Goal: Information Seeking & Learning: Learn about a topic

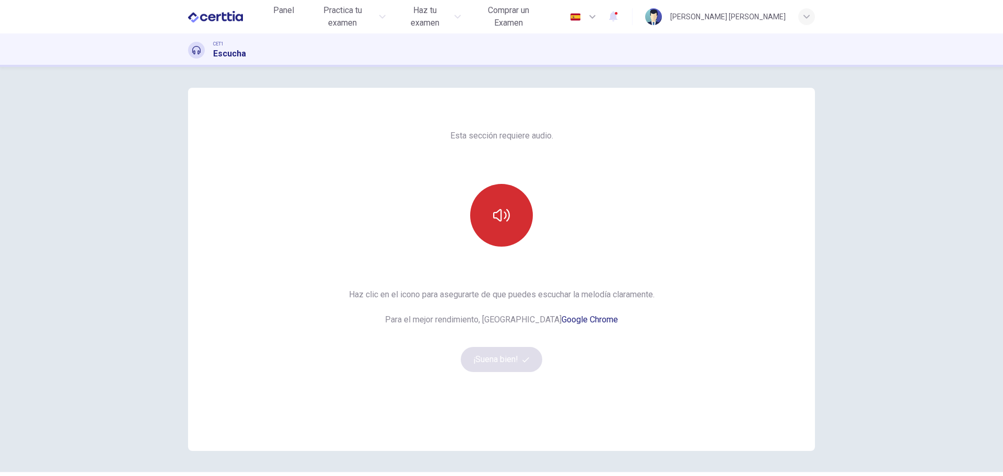
click at [504, 222] on icon "button" at bounding box center [501, 215] width 17 height 17
click at [508, 358] on button "¡Suena bien!" at bounding box center [501, 359] width 81 height 25
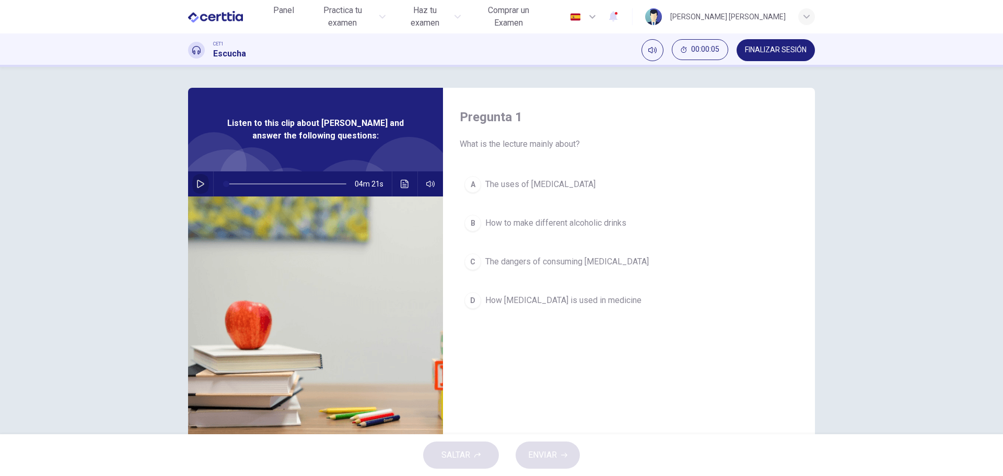
click at [197, 182] on icon "button" at bounding box center [200, 184] width 8 height 8
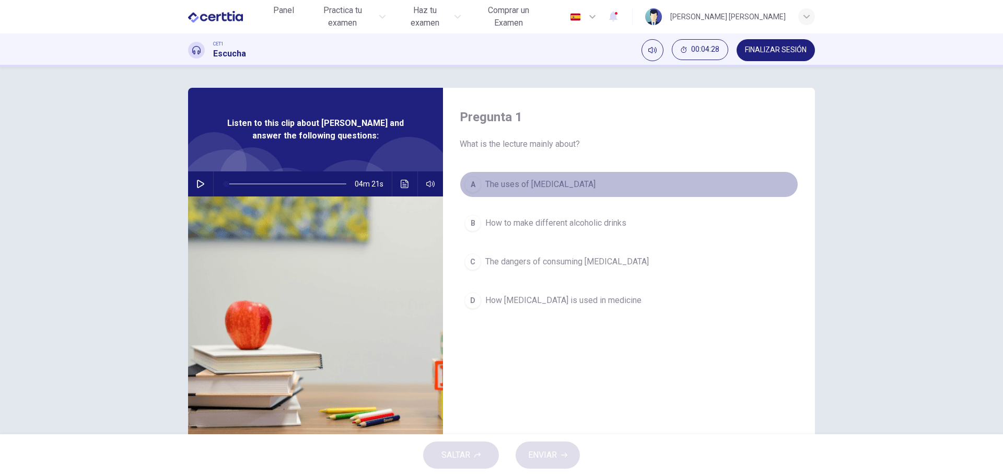
click at [472, 184] on div "A" at bounding box center [472, 184] width 17 height 17
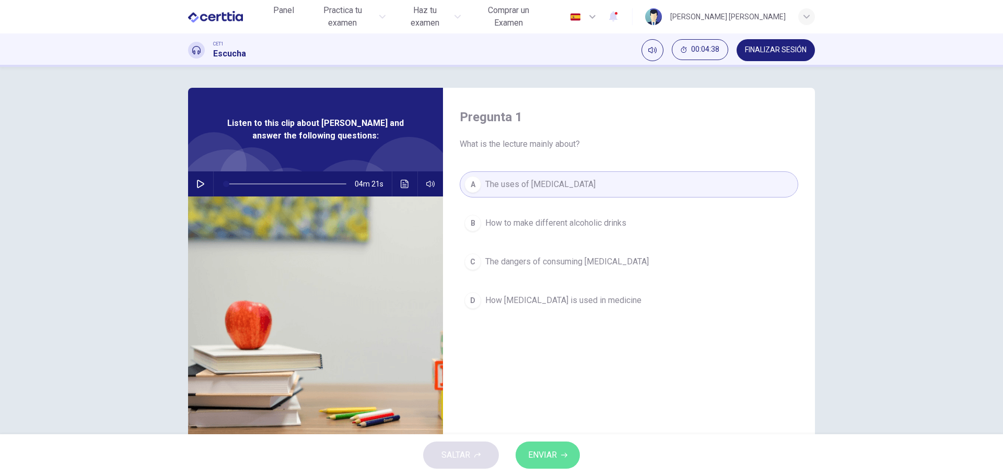
click at [548, 458] on span "ENVIAR" at bounding box center [542, 455] width 29 height 15
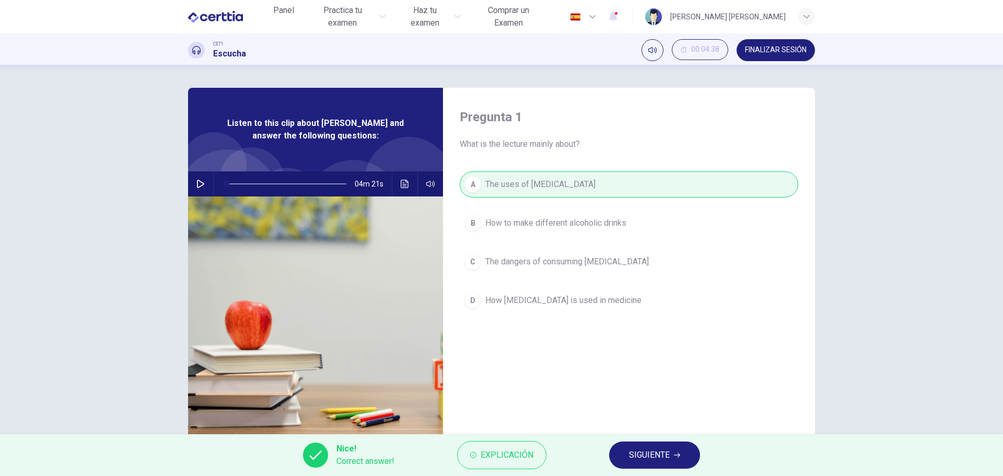
click at [674, 453] on icon "button" at bounding box center [677, 455] width 6 height 6
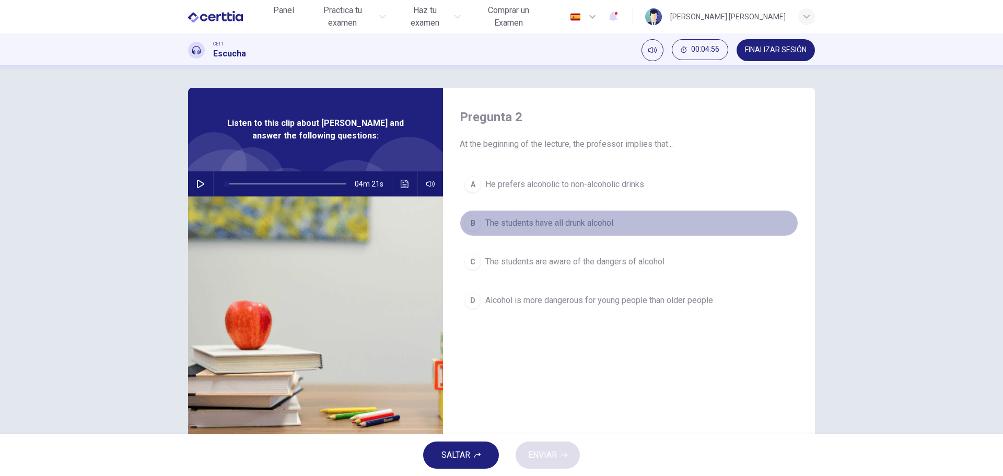
click at [526, 222] on span "The students have all drunk alcohol" at bounding box center [549, 223] width 128 height 13
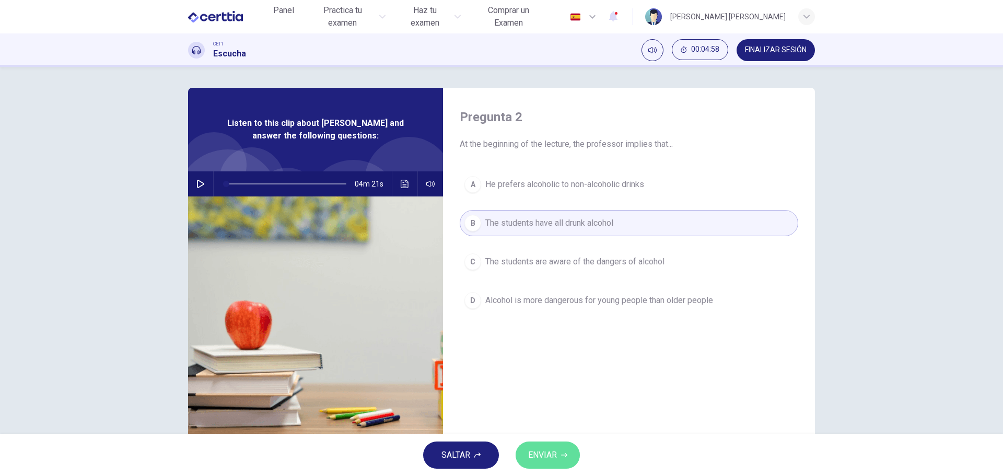
click at [546, 457] on span "ENVIAR" at bounding box center [542, 455] width 29 height 15
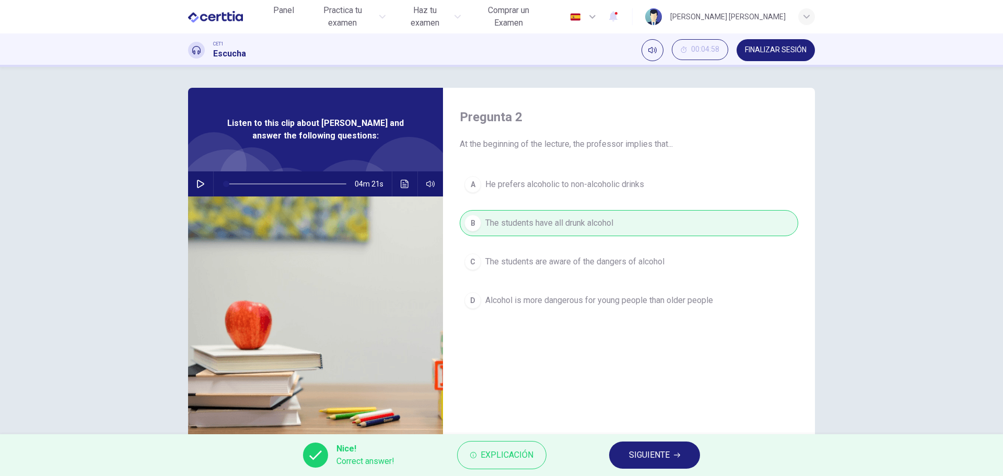
click at [655, 456] on span "SIGUIENTE" at bounding box center [649, 455] width 41 height 15
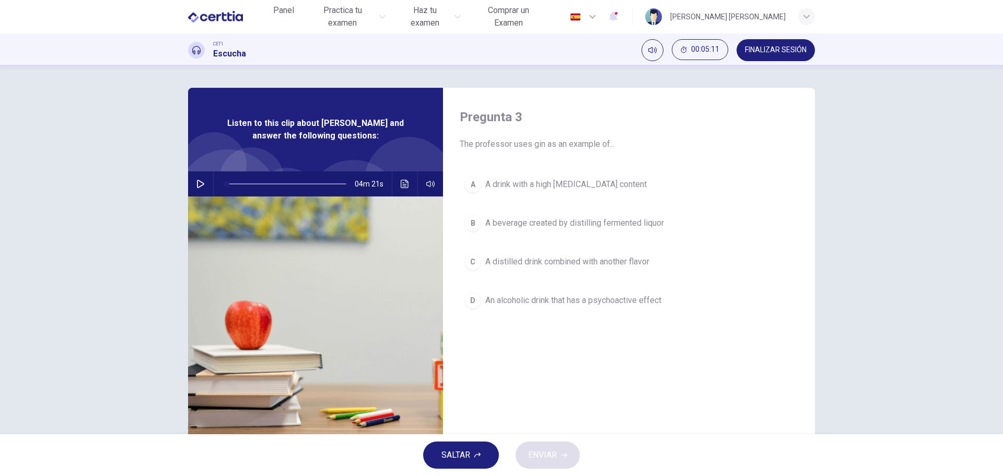
click at [526, 262] on span "A distilled drink combined with another flavor" at bounding box center [567, 261] width 164 height 13
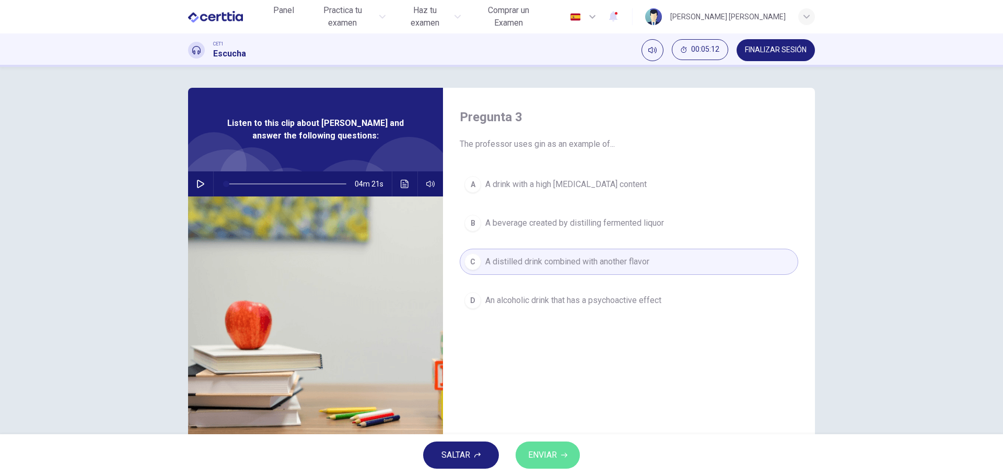
click at [543, 454] on span "ENVIAR" at bounding box center [542, 455] width 29 height 15
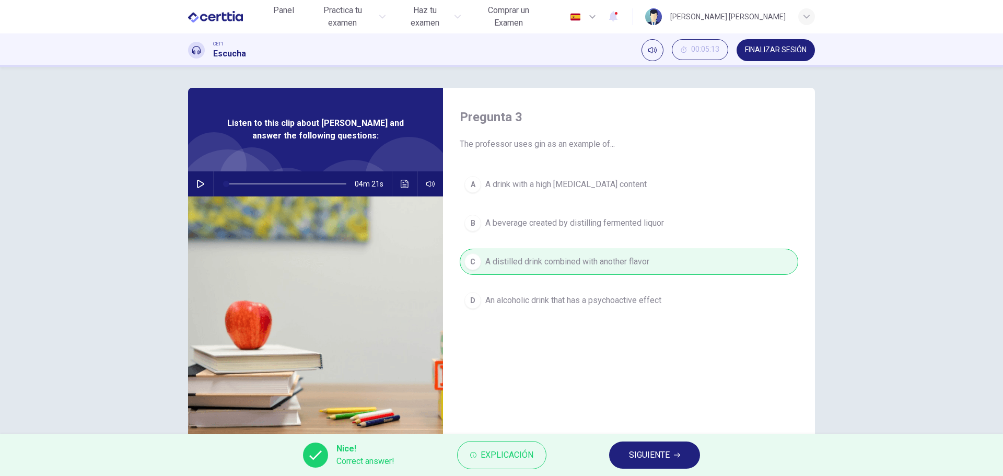
click at [659, 455] on span "SIGUIENTE" at bounding box center [649, 455] width 41 height 15
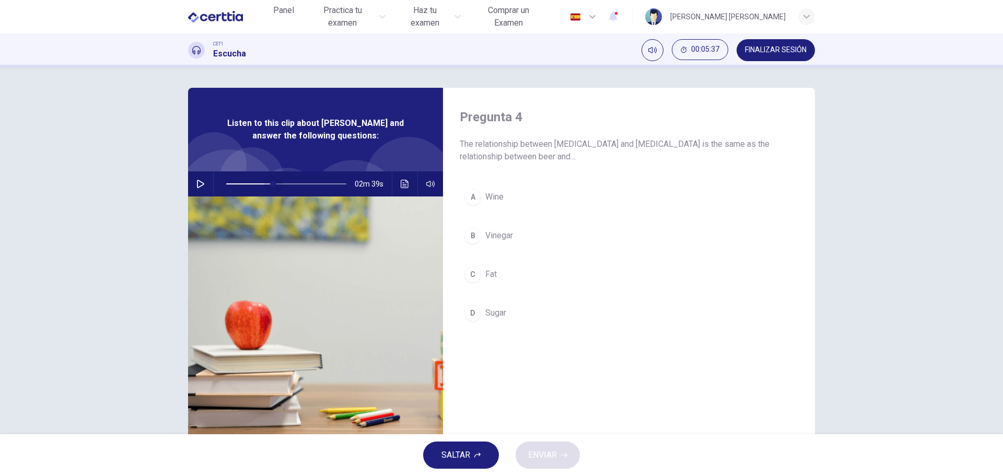
click at [270, 180] on span at bounding box center [286, 183] width 120 height 15
click at [197, 182] on icon "button" at bounding box center [200, 184] width 7 height 8
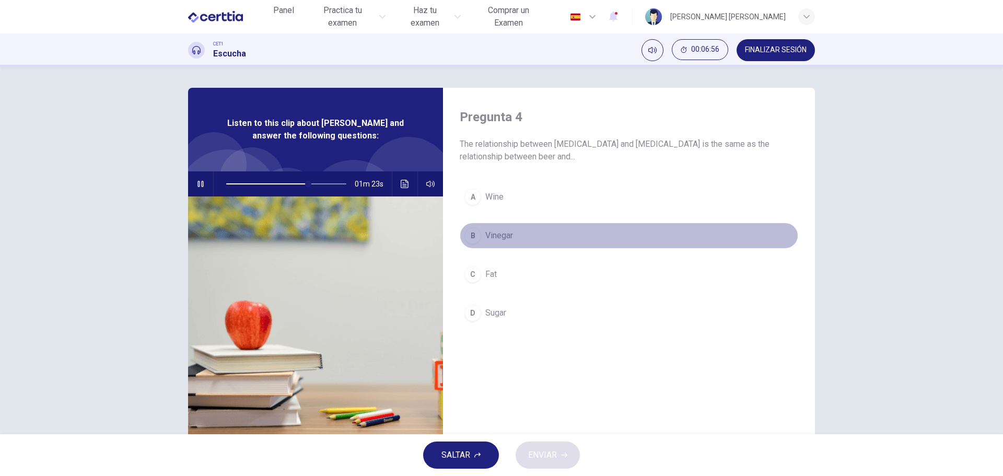
click at [470, 234] on div "B" at bounding box center [472, 235] width 17 height 17
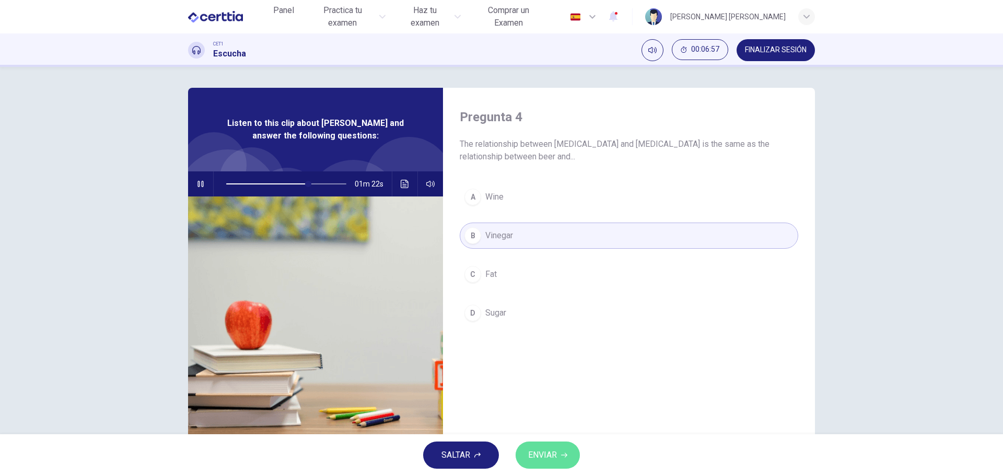
click at [539, 455] on span "ENVIAR" at bounding box center [542, 455] width 29 height 15
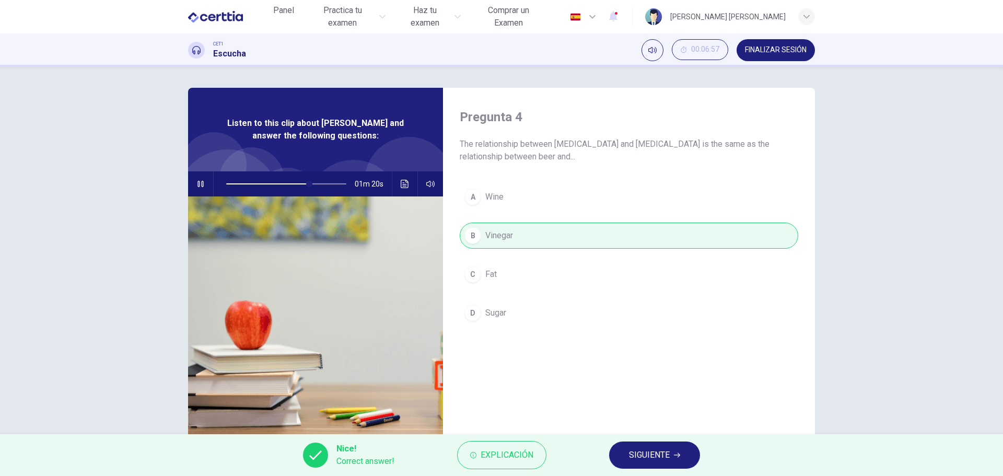
click at [657, 454] on span "SIGUIENTE" at bounding box center [649, 455] width 41 height 15
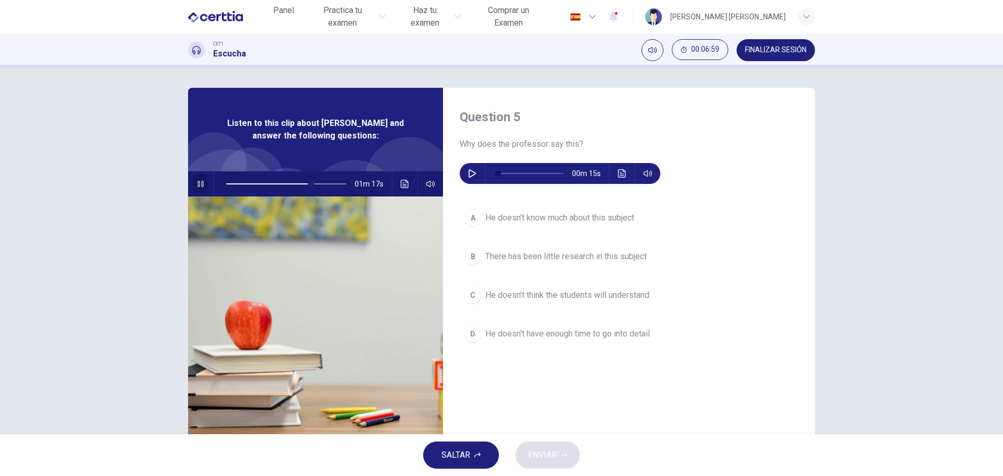
click at [198, 184] on icon "button" at bounding box center [200, 184] width 8 height 8
type input "**"
click at [468, 173] on icon "button" at bounding box center [472, 173] width 8 height 8
type input "*"
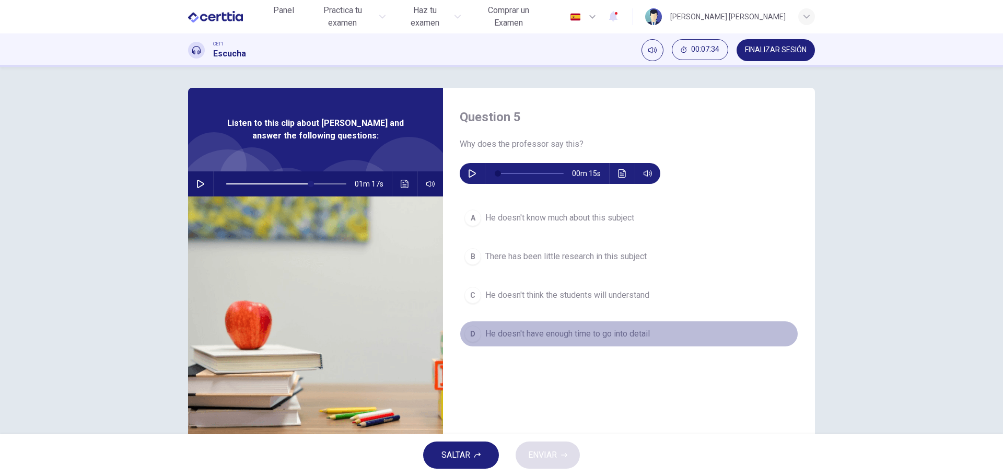
click at [585, 334] on span "He doesn't have enough time to go into detail" at bounding box center [567, 333] width 164 height 13
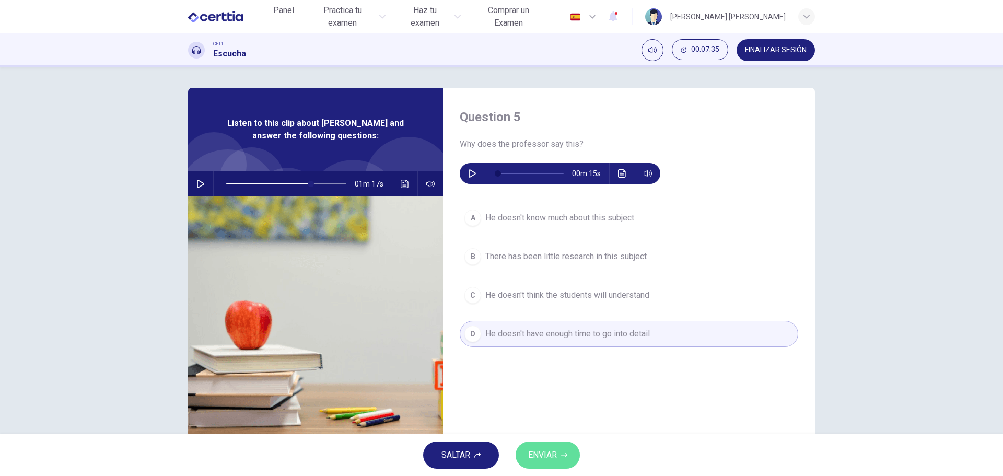
click at [551, 451] on span "ENVIAR" at bounding box center [542, 455] width 29 height 15
type input "**"
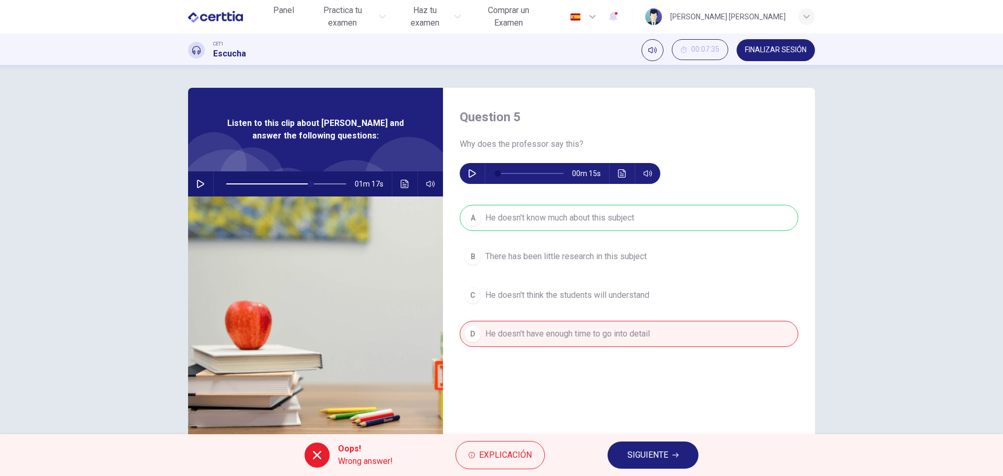
click at [663, 458] on span "SIGUIENTE" at bounding box center [647, 455] width 41 height 15
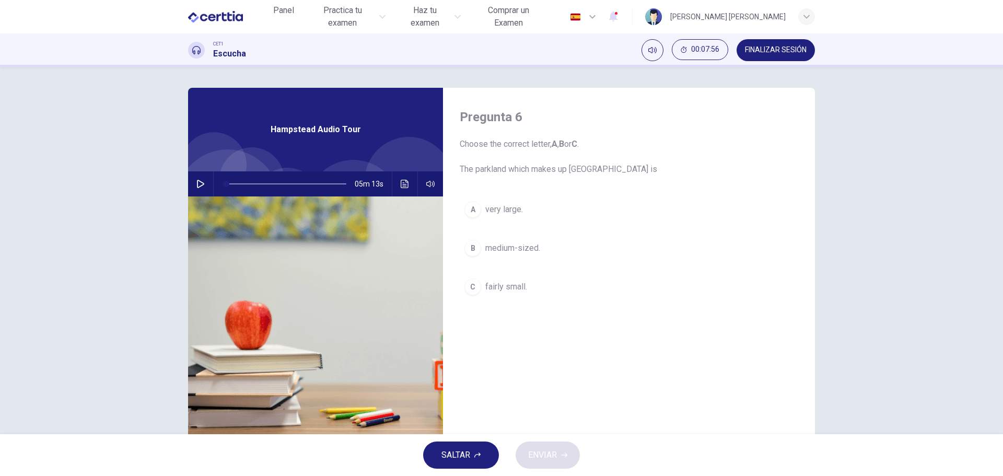
click at [514, 209] on span "very large." at bounding box center [504, 209] width 38 height 13
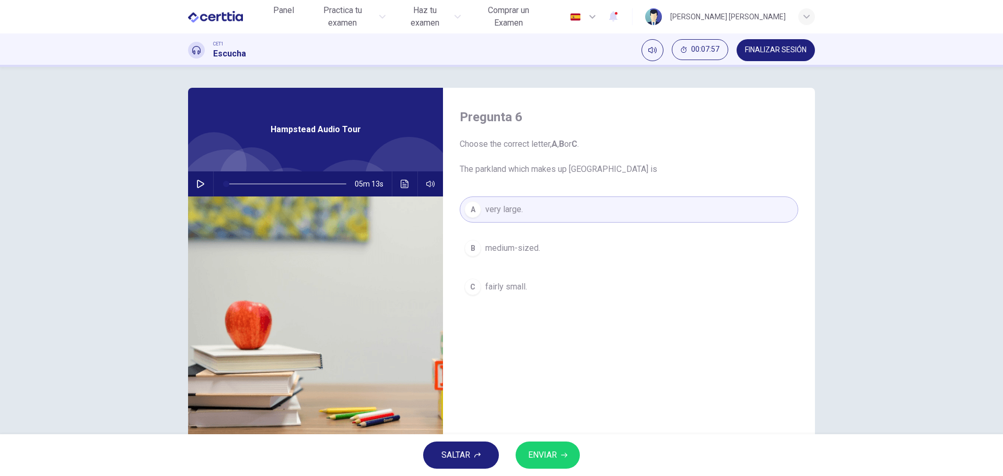
click at [557, 457] on button "ENVIAR" at bounding box center [547, 454] width 64 height 27
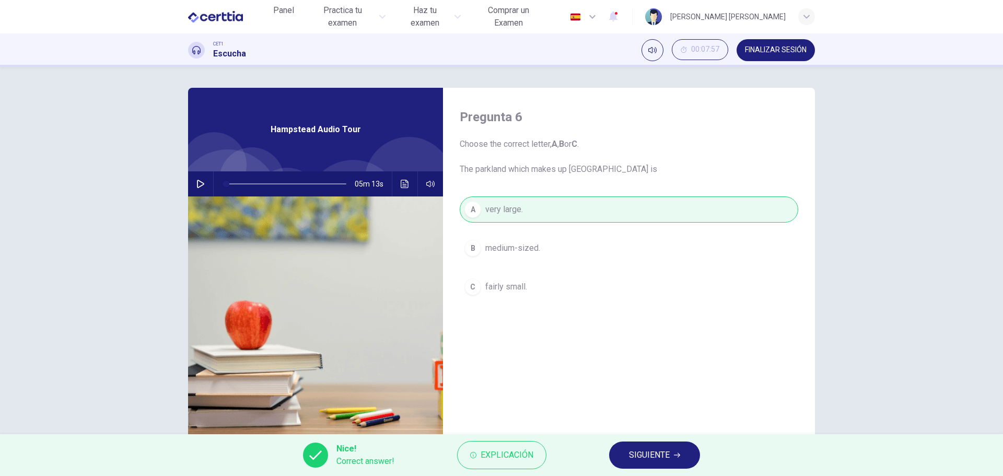
click at [661, 452] on span "SIGUIENTE" at bounding box center [649, 455] width 41 height 15
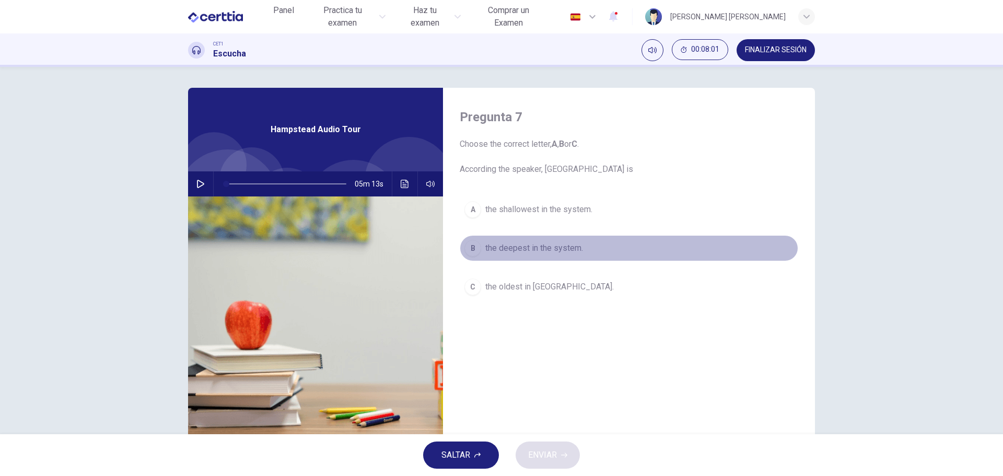
click at [509, 243] on span "the deepest in the system." at bounding box center [534, 248] width 98 height 13
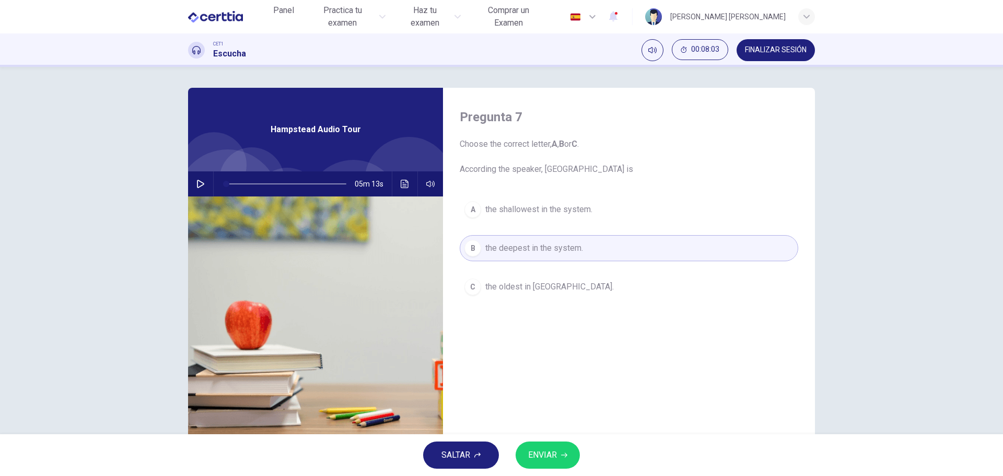
click at [554, 455] on span "ENVIAR" at bounding box center [542, 455] width 29 height 15
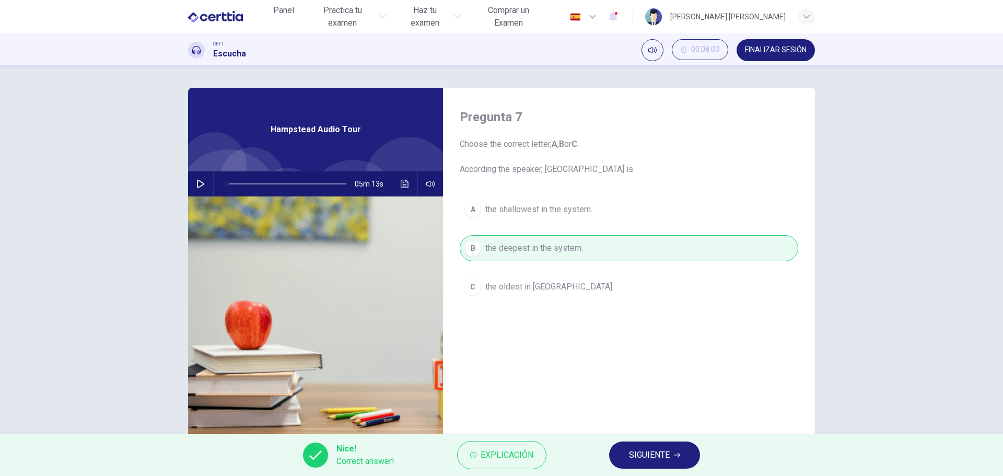
click at [653, 448] on span "SIGUIENTE" at bounding box center [649, 455] width 41 height 15
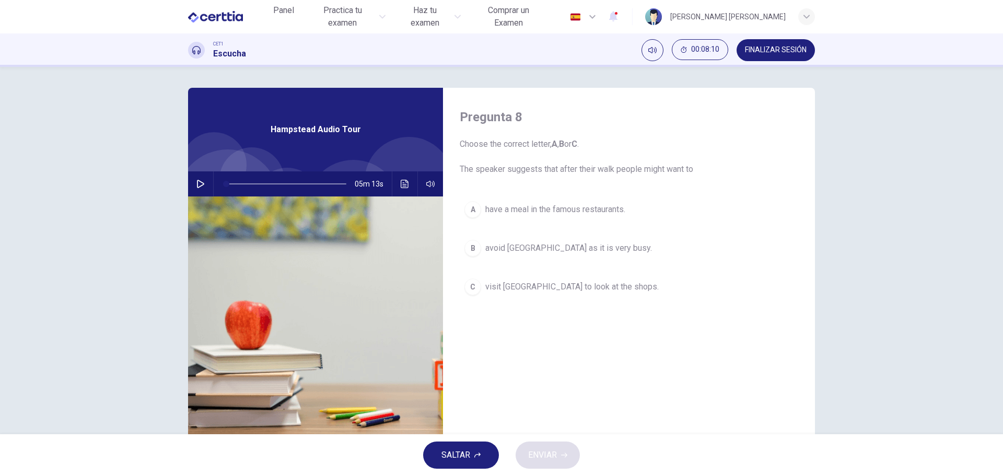
click at [539, 287] on span "visit [GEOGRAPHIC_DATA] to look at the shops." at bounding box center [571, 286] width 173 height 13
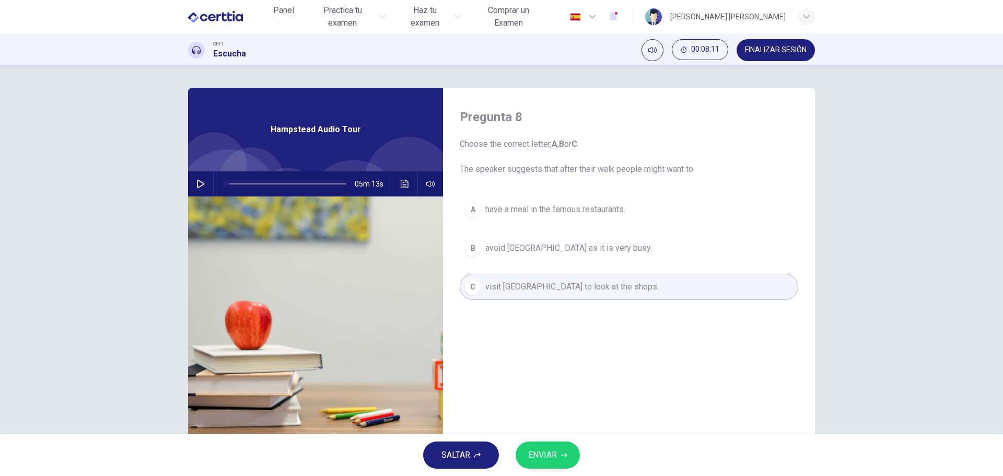
click at [549, 452] on span "ENVIAR" at bounding box center [542, 455] width 29 height 15
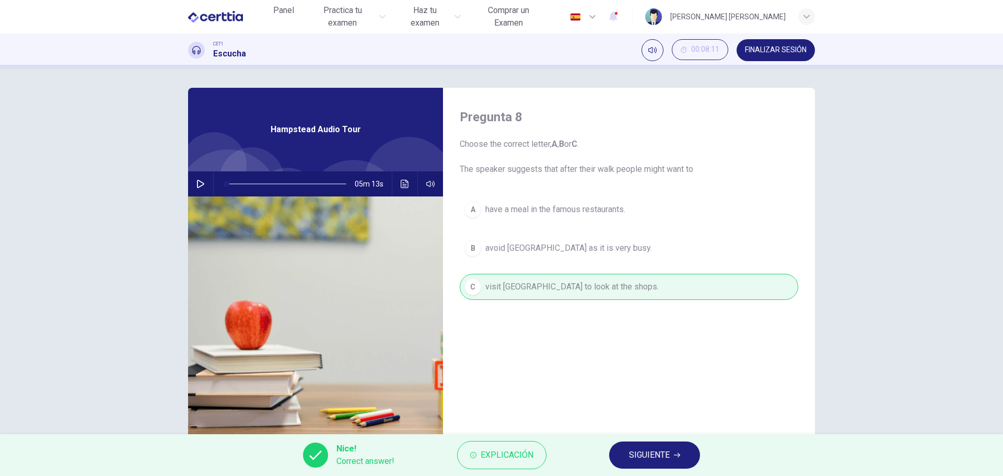
click at [660, 460] on span "SIGUIENTE" at bounding box center [649, 455] width 41 height 15
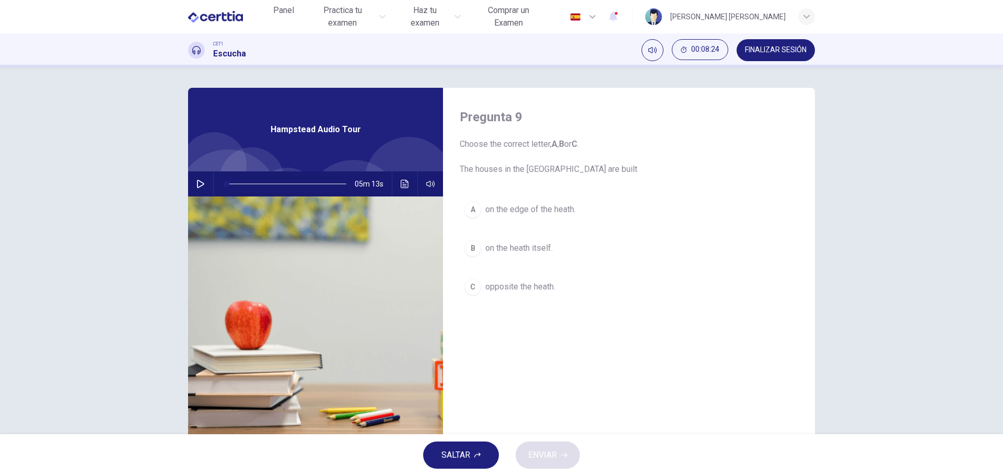
click at [515, 250] on span "on the heath itself." at bounding box center [518, 248] width 67 height 13
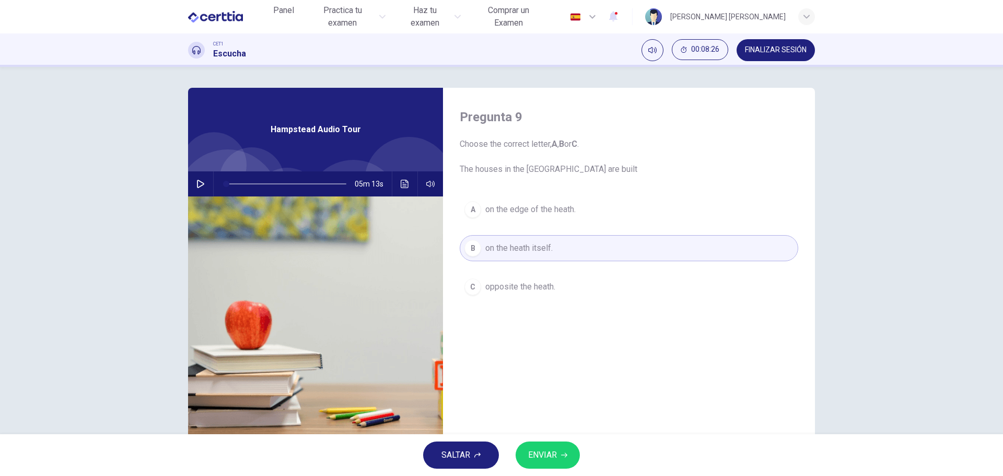
click at [549, 453] on span "ENVIAR" at bounding box center [542, 455] width 29 height 15
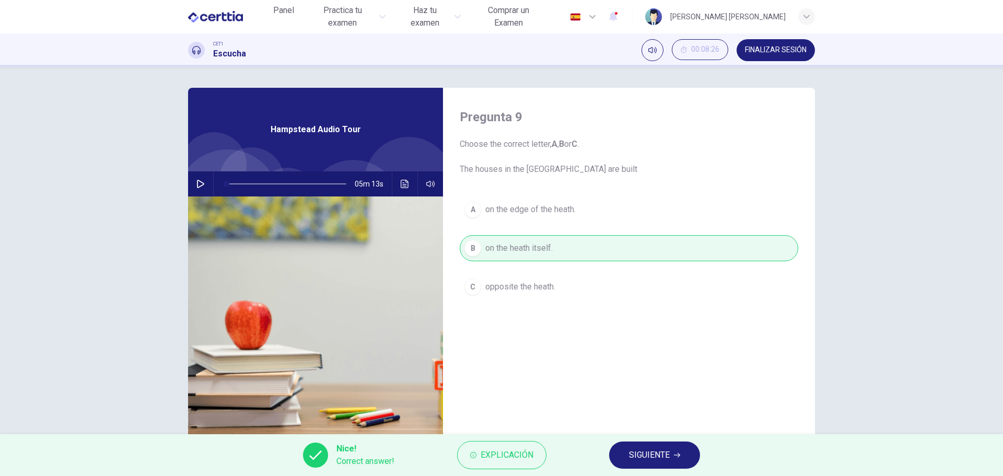
click at [662, 455] on span "SIGUIENTE" at bounding box center [649, 455] width 41 height 15
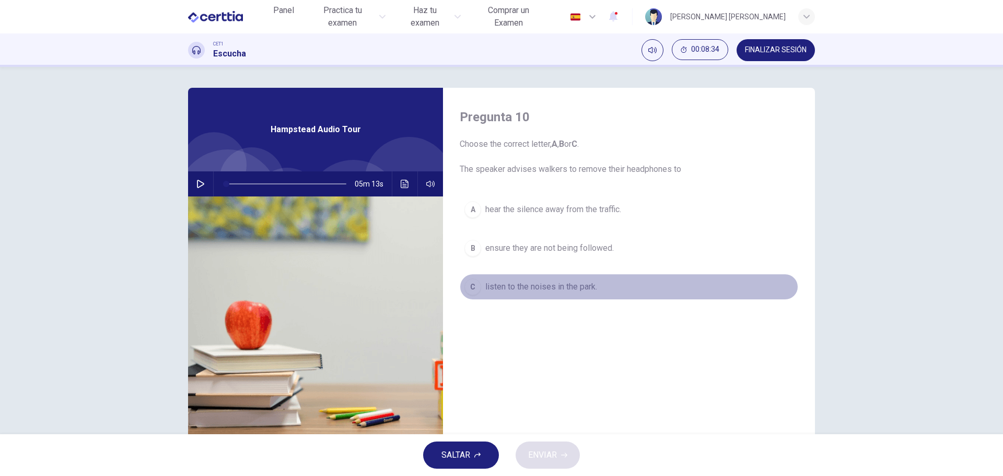
click at [534, 286] on span "listen to the noises in the park." at bounding box center [541, 286] width 112 height 13
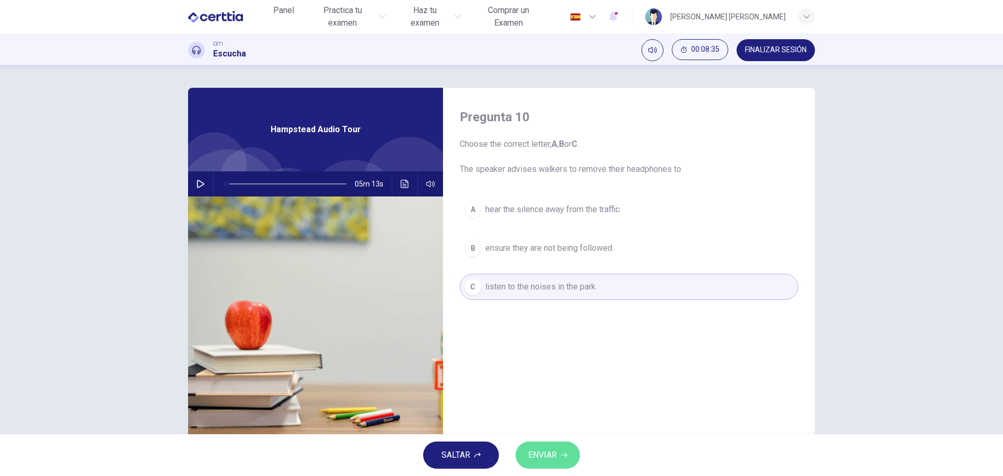
click at [551, 456] on span "ENVIAR" at bounding box center [542, 455] width 29 height 15
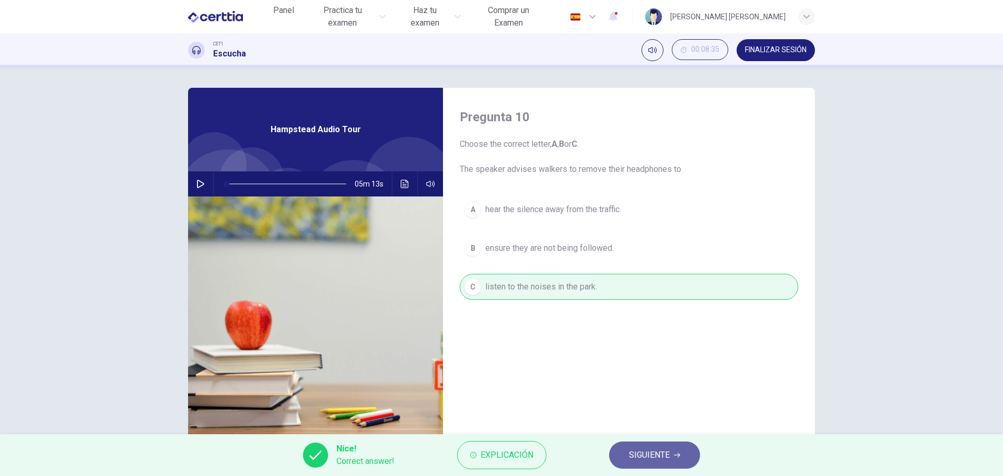
click at [672, 456] on button "SIGUIENTE" at bounding box center [654, 454] width 91 height 27
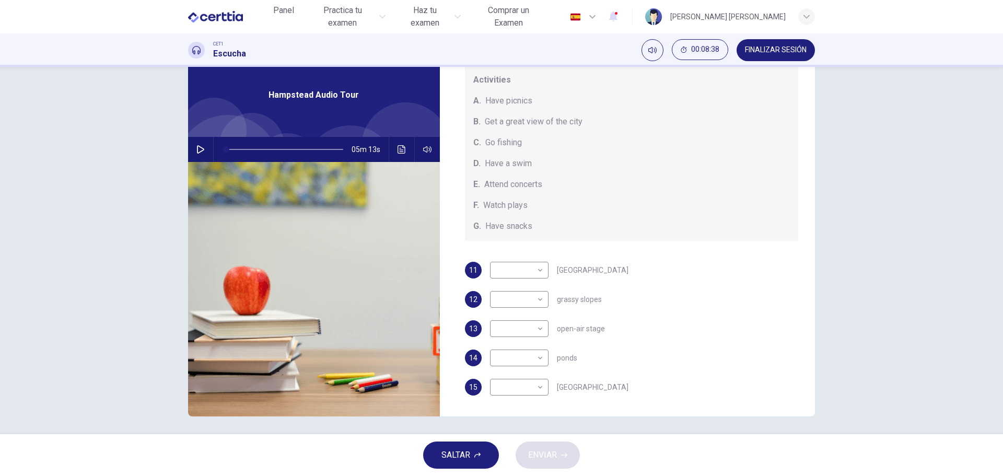
scroll to position [38, 0]
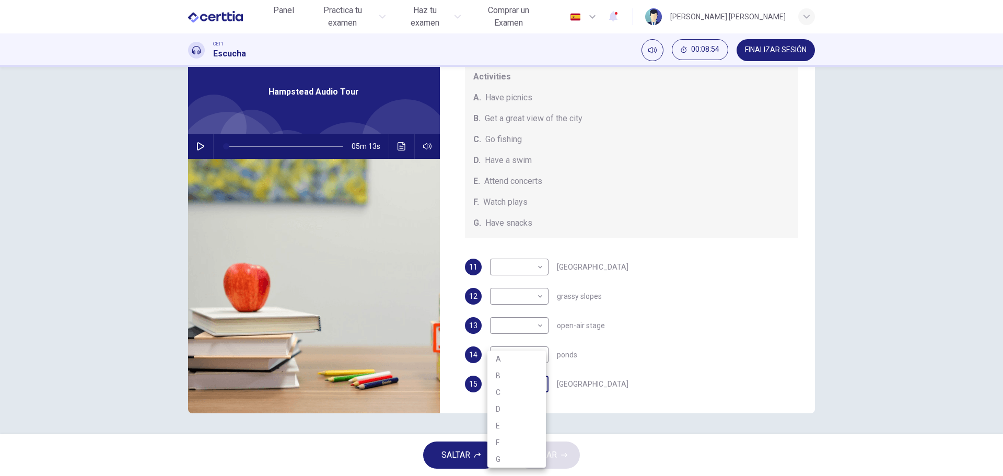
click at [535, 383] on body "This site uses cookies, as explained in our Privacy Policy . If you agree to th…" at bounding box center [501, 238] width 1003 height 476
click at [513, 374] on li "B" at bounding box center [516, 375] width 58 height 17
type input "*"
click at [540, 354] on body "This site uses cookies, as explained in our Privacy Policy . If you agree to th…" at bounding box center [501, 238] width 1003 height 476
click at [505, 405] on li "D" at bounding box center [516, 409] width 58 height 17
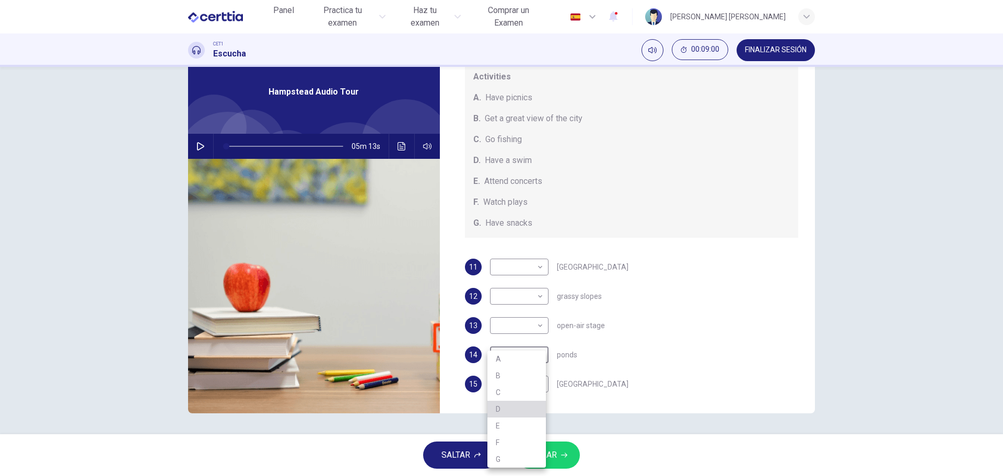
type input "*"
click at [540, 328] on body "This site uses cookies, as explained in our Privacy Policy . If you agree to th…" at bounding box center [501, 238] width 1003 height 476
click at [517, 410] on li "E" at bounding box center [516, 409] width 58 height 17
type input "*"
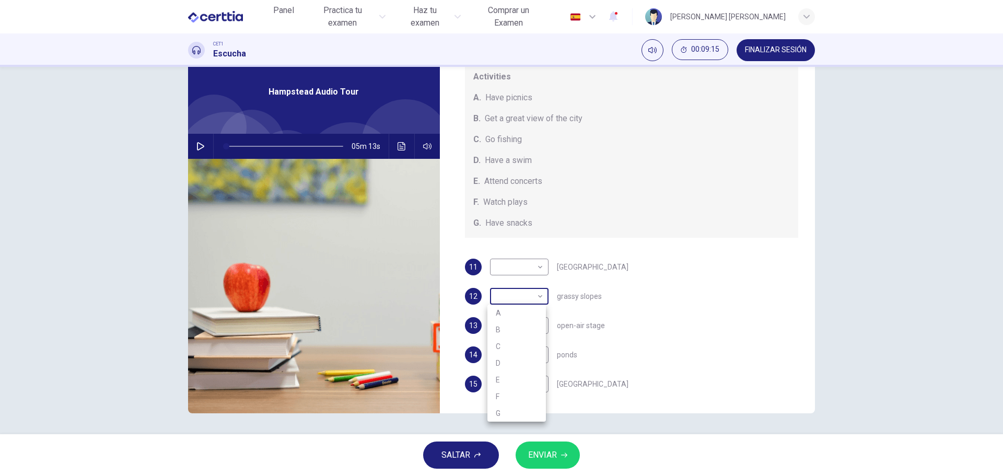
click at [541, 296] on body "This site uses cookies, as explained in our Privacy Policy . If you agree to th…" at bounding box center [501, 238] width 1003 height 476
click at [519, 314] on li "A" at bounding box center [516, 312] width 58 height 17
type input "*"
click at [536, 266] on body "This site uses cookies, as explained in our Privacy Policy . If you agree to th…" at bounding box center [501, 238] width 1003 height 476
click at [510, 381] on li "G" at bounding box center [516, 383] width 58 height 17
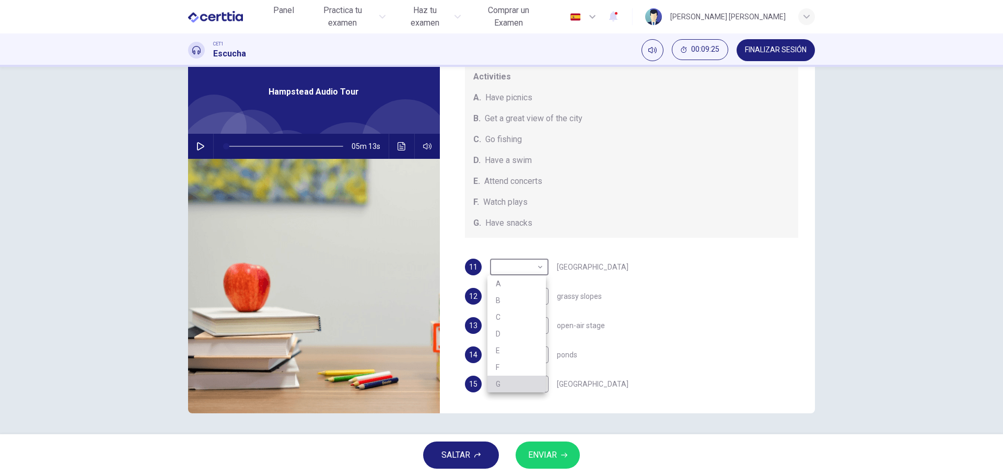
type input "*"
click at [539, 451] on span "ENVIAR" at bounding box center [542, 455] width 29 height 15
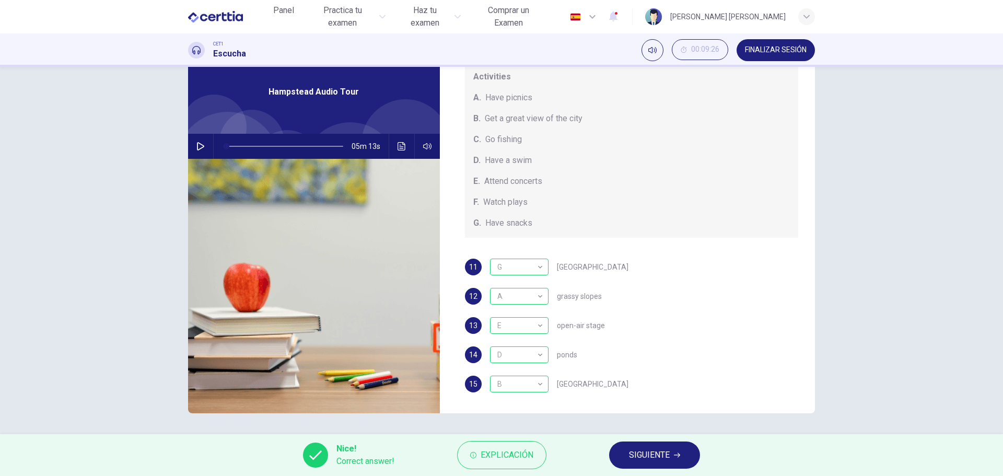
click at [656, 455] on span "SIGUIENTE" at bounding box center [649, 455] width 41 height 15
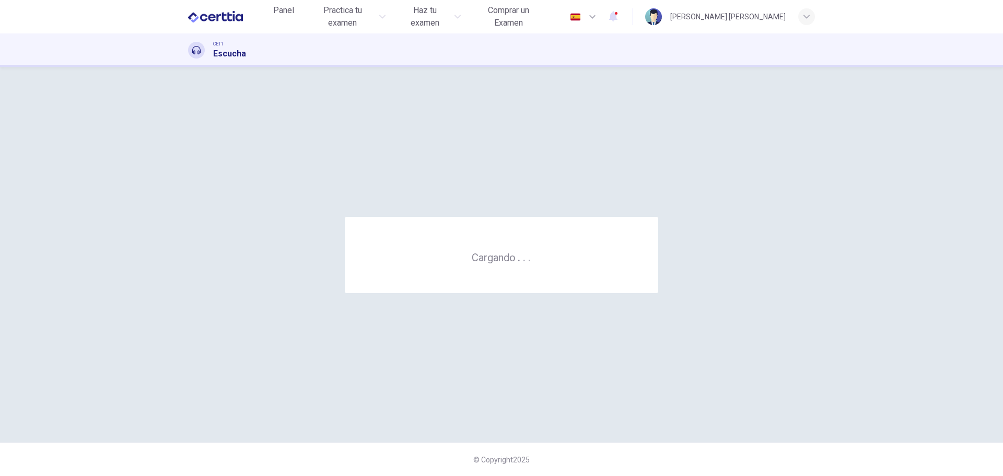
scroll to position [0, 0]
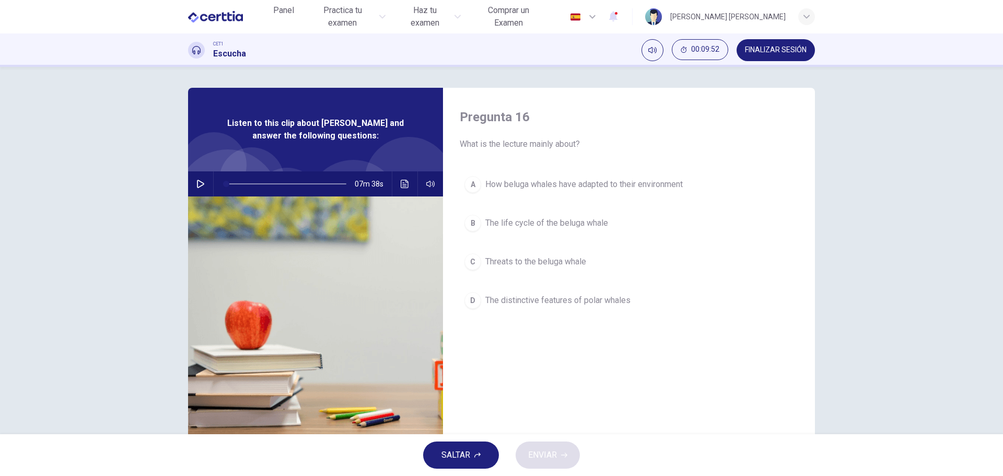
click at [557, 185] on span "How beluga whales have adapted to their environment" at bounding box center [583, 184] width 197 height 13
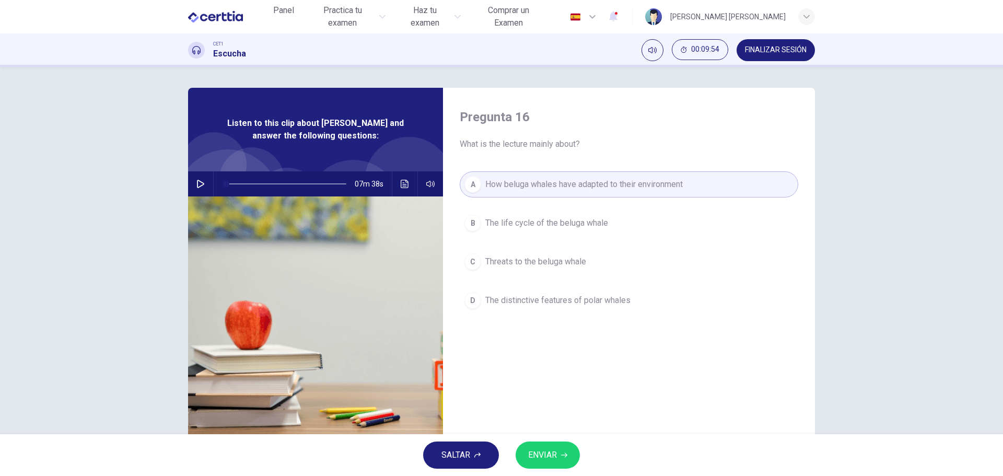
click at [552, 445] on button "ENVIAR" at bounding box center [547, 454] width 64 height 27
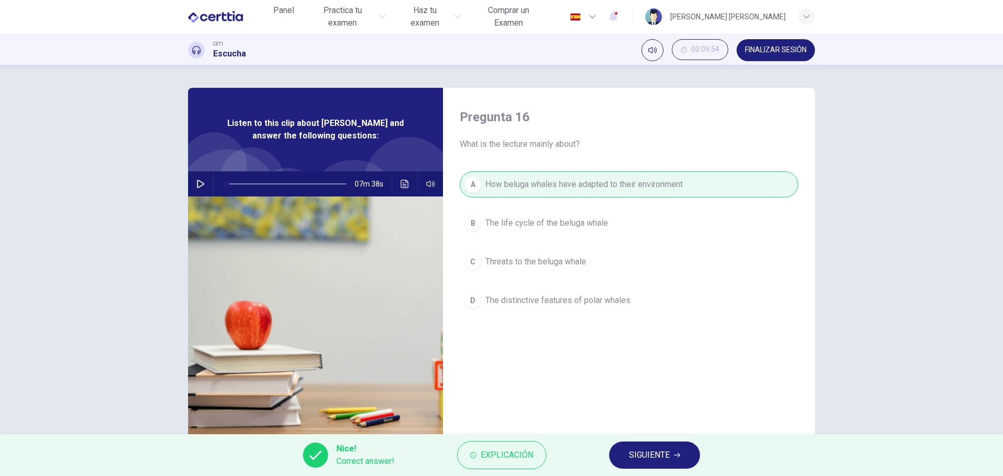
click at [659, 456] on span "SIGUIENTE" at bounding box center [649, 455] width 41 height 15
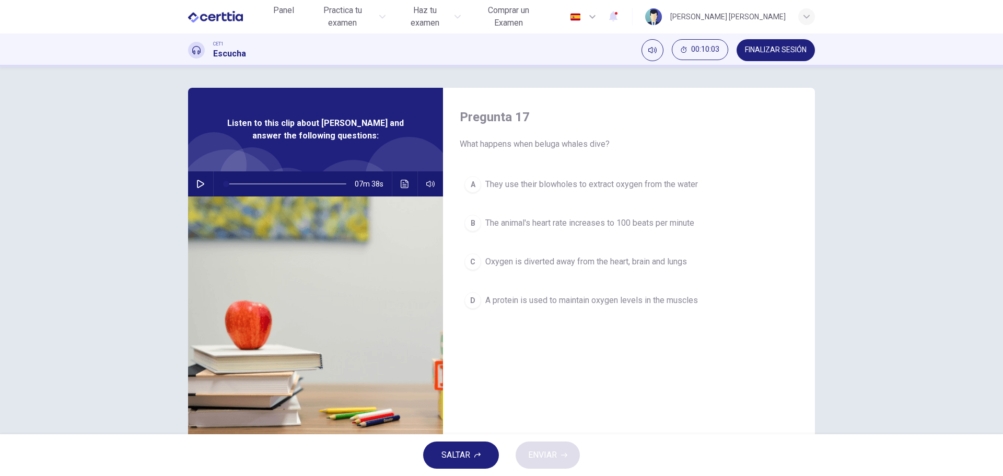
click at [656, 222] on span "The animal's heart rate increases to 100 beats per minute" at bounding box center [589, 223] width 209 height 13
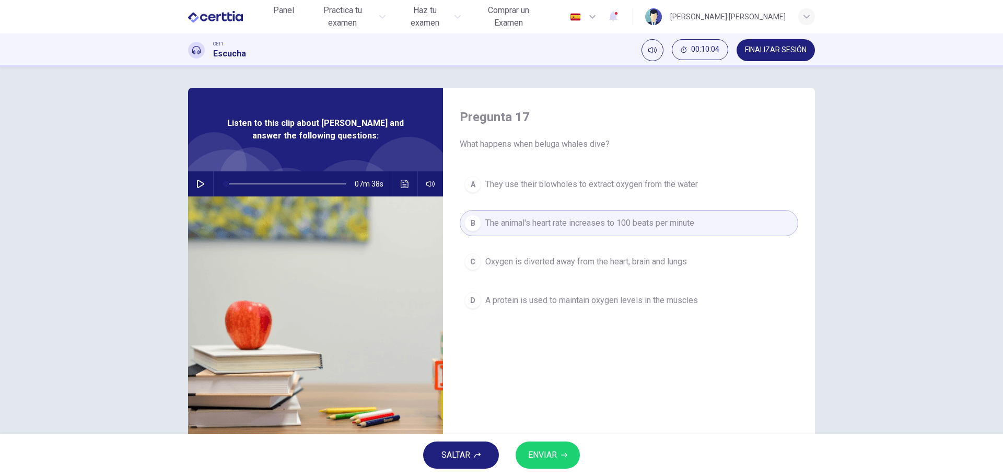
click at [542, 454] on span "ENVIAR" at bounding box center [542, 455] width 29 height 15
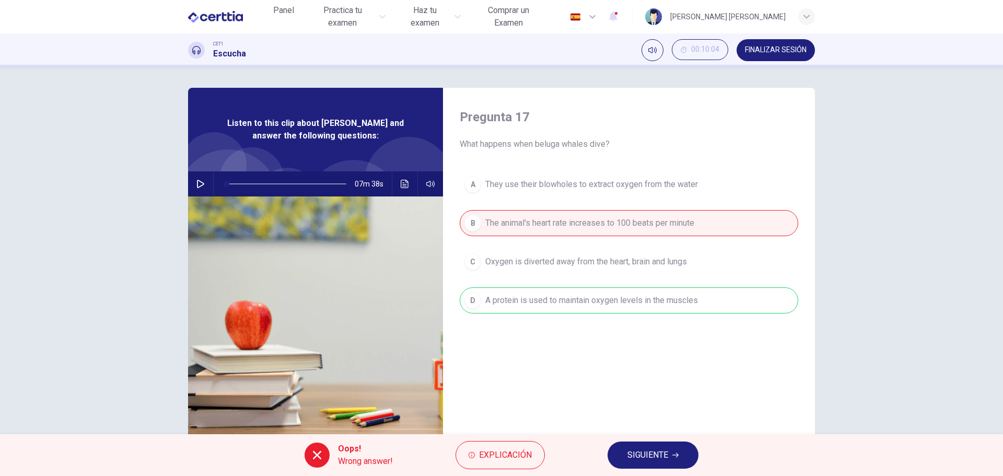
click at [649, 454] on span "SIGUIENTE" at bounding box center [647, 455] width 41 height 15
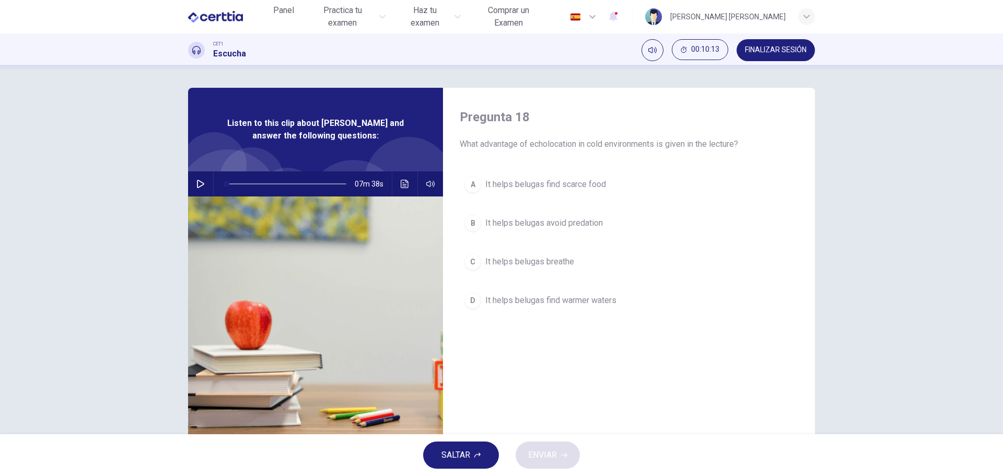
click at [557, 261] on span "It helps belugas breathe" at bounding box center [529, 261] width 89 height 13
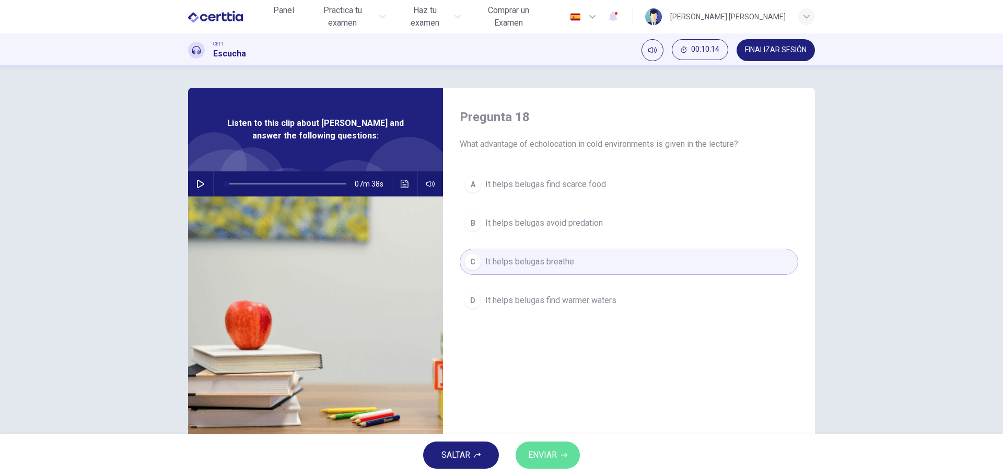
click at [550, 445] on button "ENVIAR" at bounding box center [547, 454] width 64 height 27
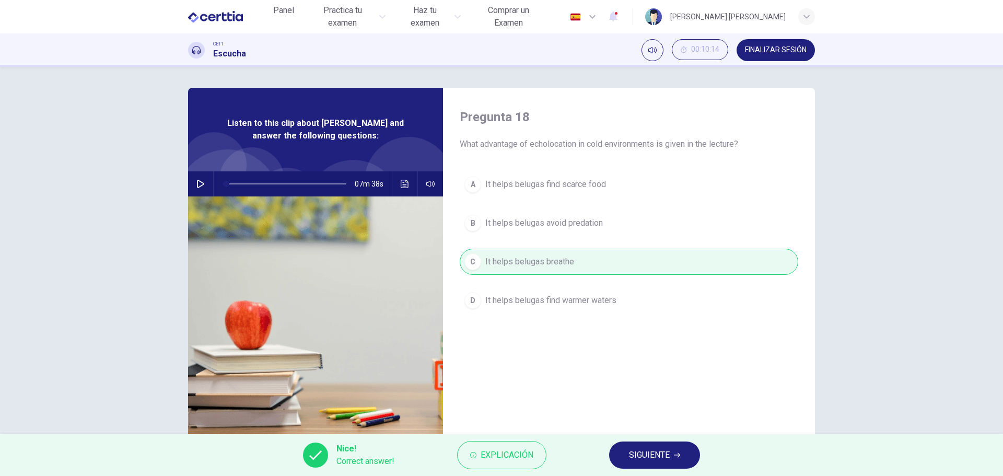
click at [641, 451] on span "SIGUIENTE" at bounding box center [649, 455] width 41 height 15
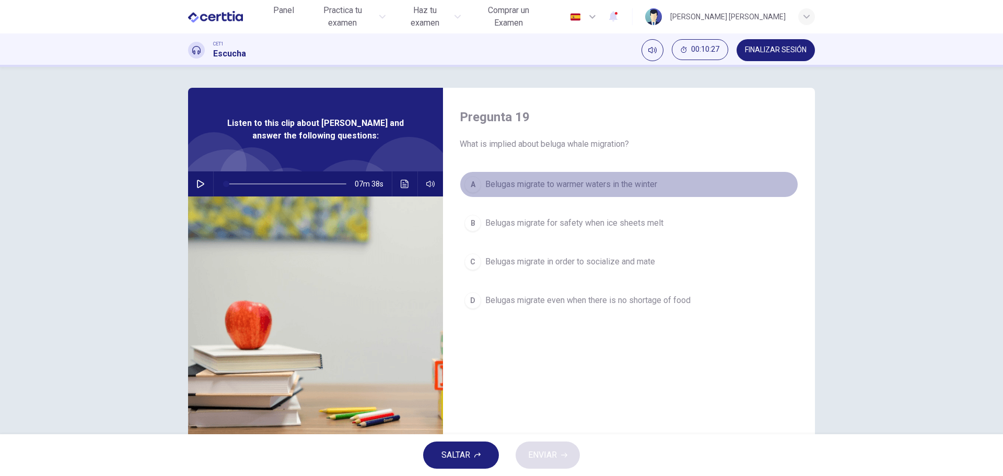
click at [590, 184] on span "Belugas migrate to warmer waters in the winter" at bounding box center [571, 184] width 172 height 13
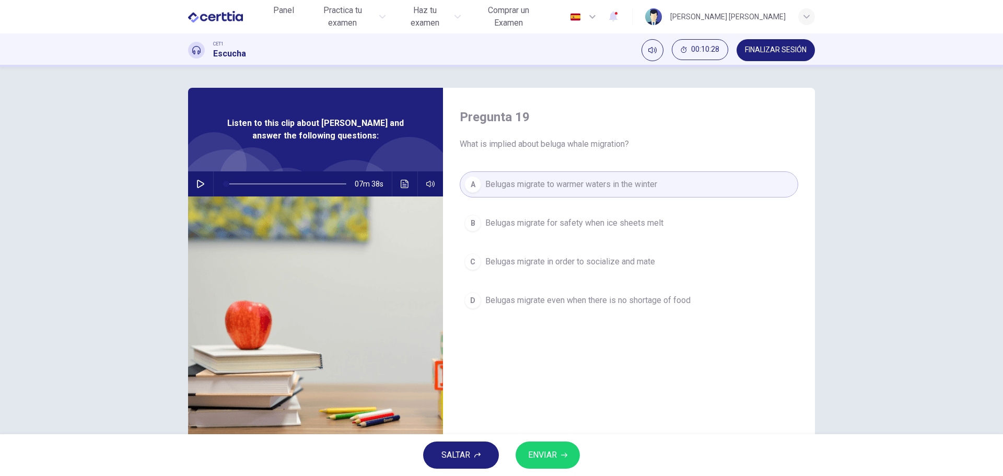
click at [545, 451] on span "ENVIAR" at bounding box center [542, 455] width 29 height 15
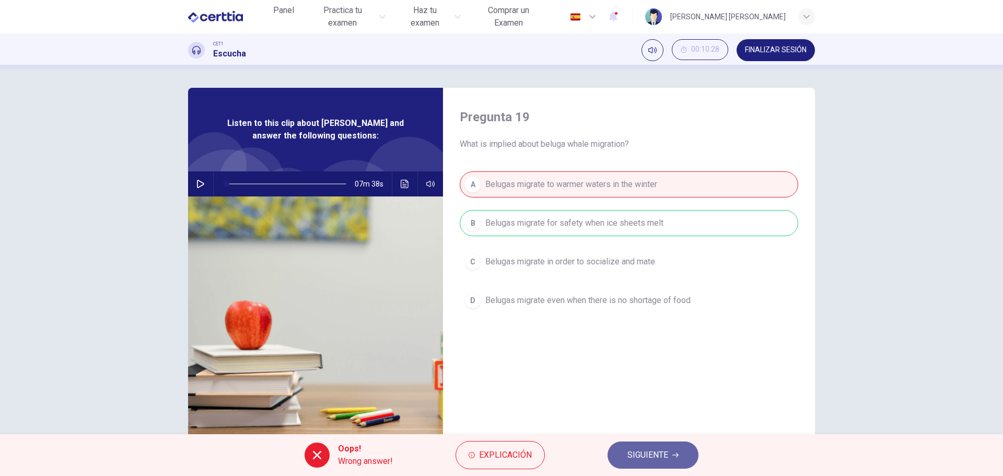
click at [653, 451] on span "SIGUIENTE" at bounding box center [647, 455] width 41 height 15
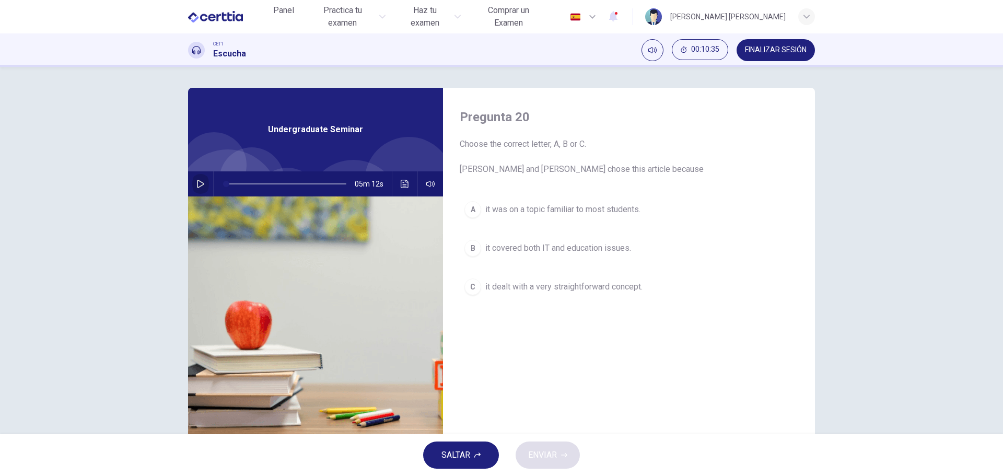
click at [198, 182] on icon "button" at bounding box center [200, 184] width 7 height 8
click at [477, 452] on icon "button" at bounding box center [477, 455] width 6 height 6
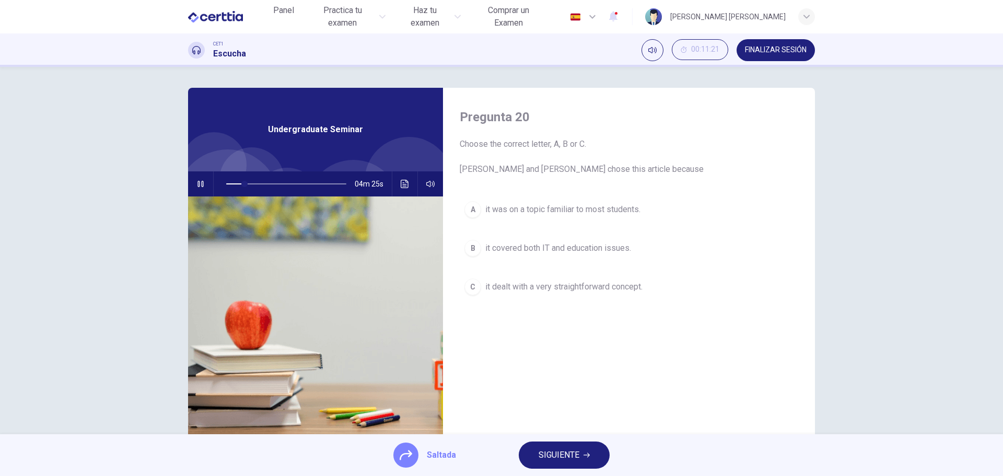
click at [555, 454] on span "SIGUIENTE" at bounding box center [558, 455] width 41 height 15
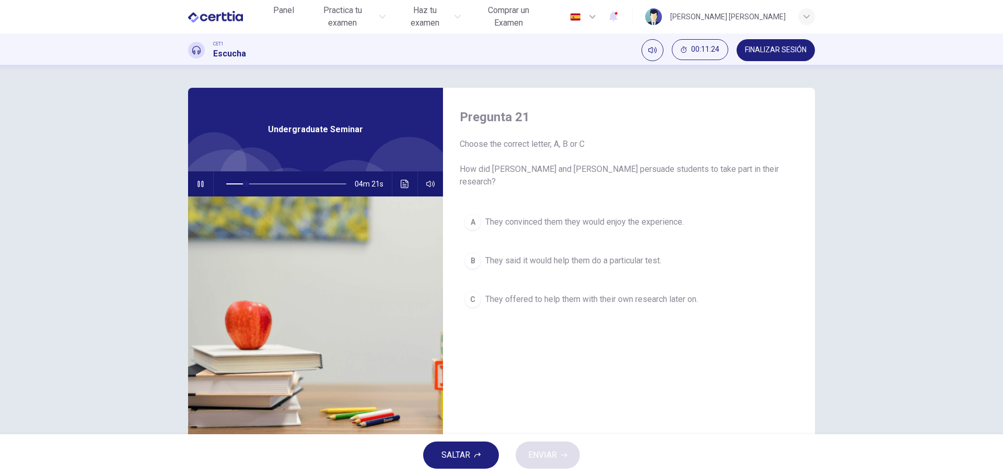
click at [460, 454] on span "SALTAR" at bounding box center [455, 455] width 29 height 15
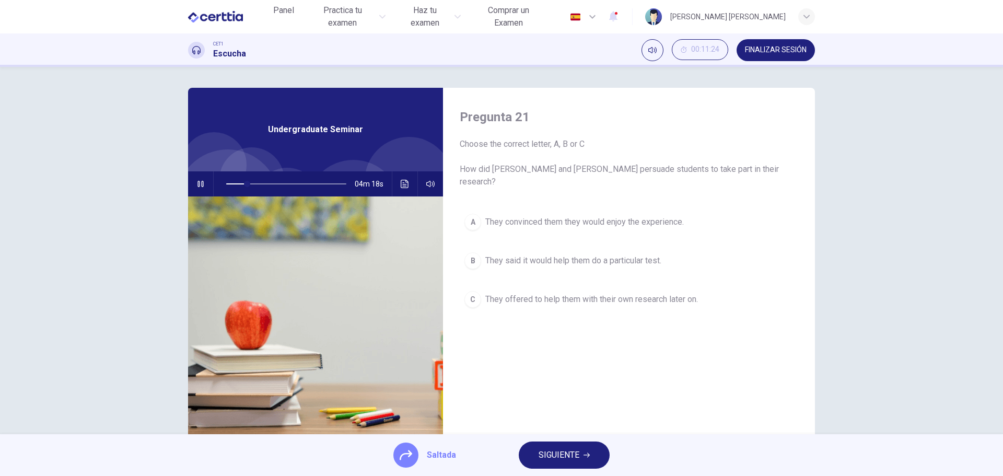
type input "**"
click at [760, 47] on span "FINALIZAR SESIÓN" at bounding box center [776, 50] width 62 height 8
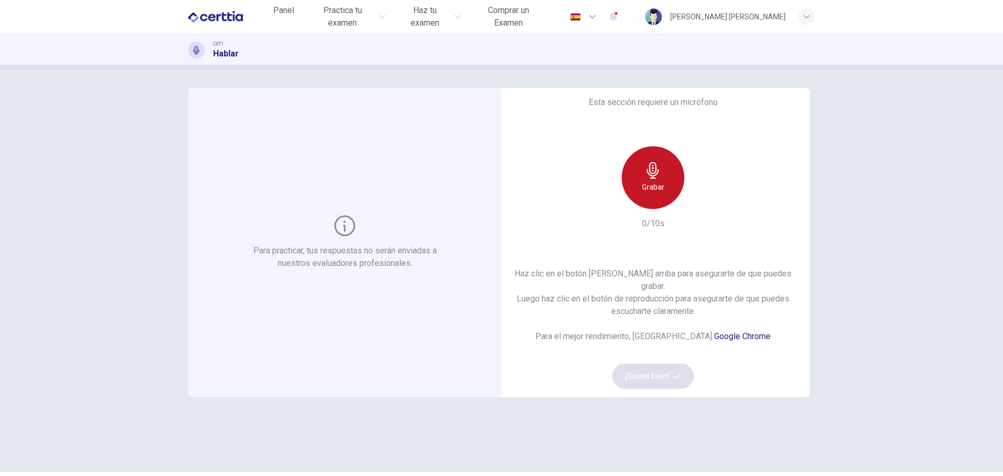
click at [655, 193] on h6 "Grabar" at bounding box center [653, 187] width 22 height 13
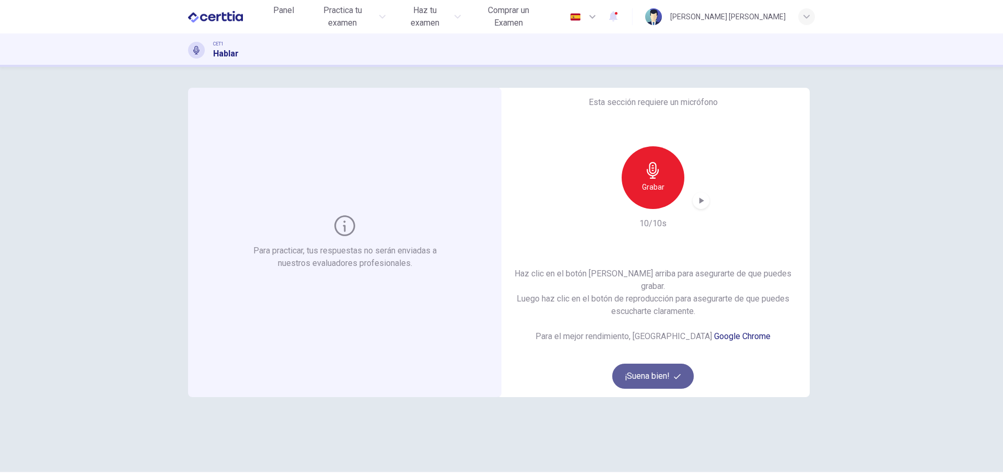
click at [649, 373] on button "¡Suena bien!" at bounding box center [652, 375] width 81 height 25
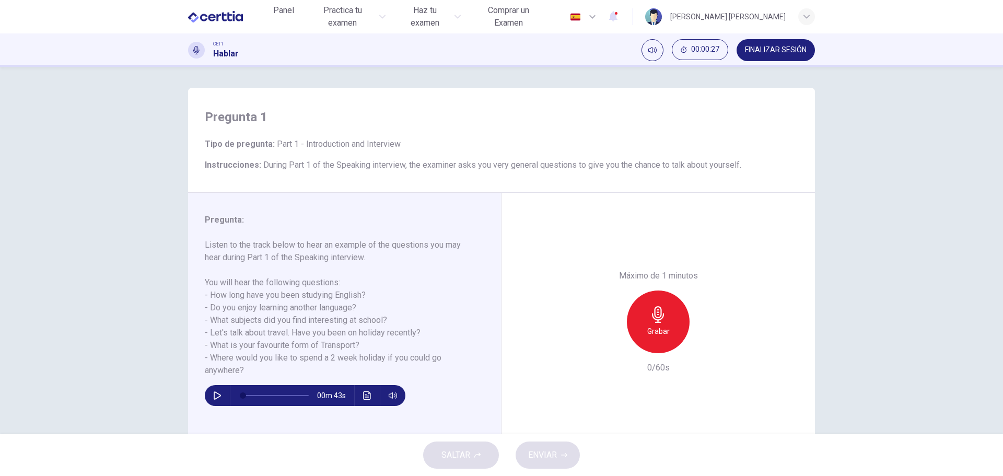
click at [215, 392] on icon "button" at bounding box center [217, 395] width 8 height 8
click at [214, 395] on icon "button" at bounding box center [217, 395] width 8 height 8
click at [652, 326] on h6 "Grabar" at bounding box center [658, 331] width 22 height 13
type input "*"
click at [657, 324] on div "Detener" at bounding box center [658, 321] width 63 height 63
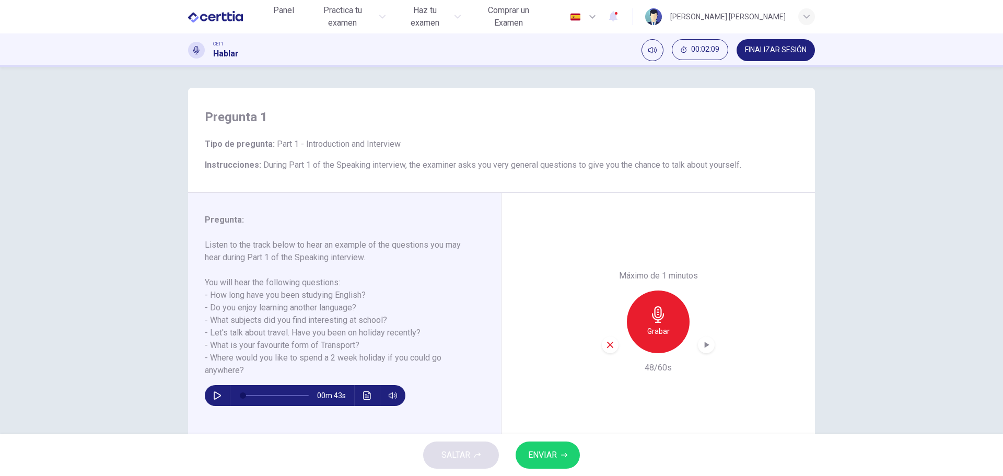
click at [547, 452] on span "ENVIAR" at bounding box center [542, 455] width 29 height 15
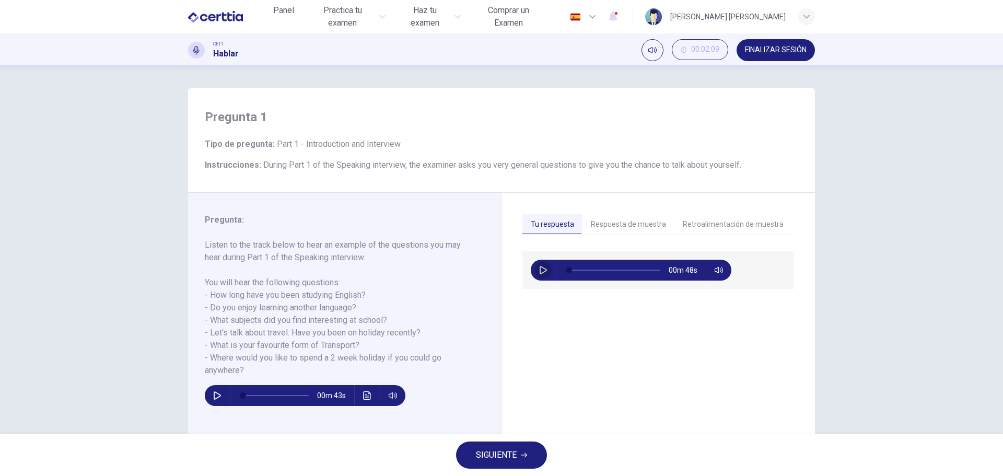
click at [542, 268] on icon "button" at bounding box center [542, 270] width 7 height 8
click at [543, 268] on icon "button" at bounding box center [543, 270] width 6 height 6
type input "*"
click at [627, 221] on button "Respuesta de muestra" at bounding box center [628, 225] width 92 height 22
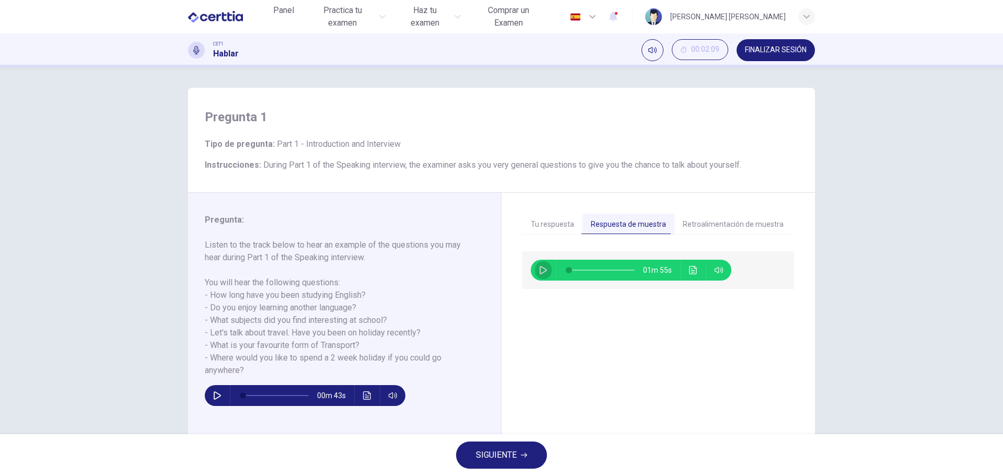
click at [539, 267] on icon "button" at bounding box center [543, 270] width 8 height 8
type input "*"
click at [719, 226] on button "Retroalimentación de muestra" at bounding box center [732, 225] width 117 height 22
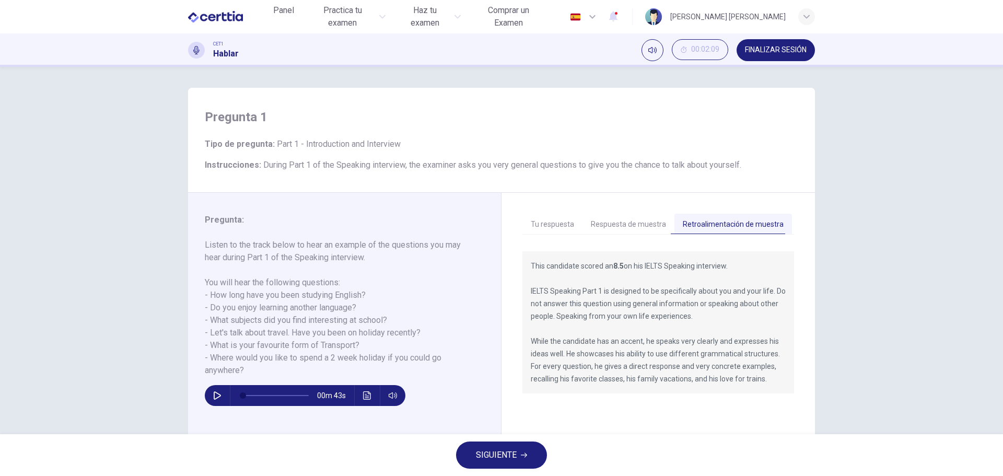
click at [561, 227] on button "Tu respuesta" at bounding box center [552, 225] width 60 height 22
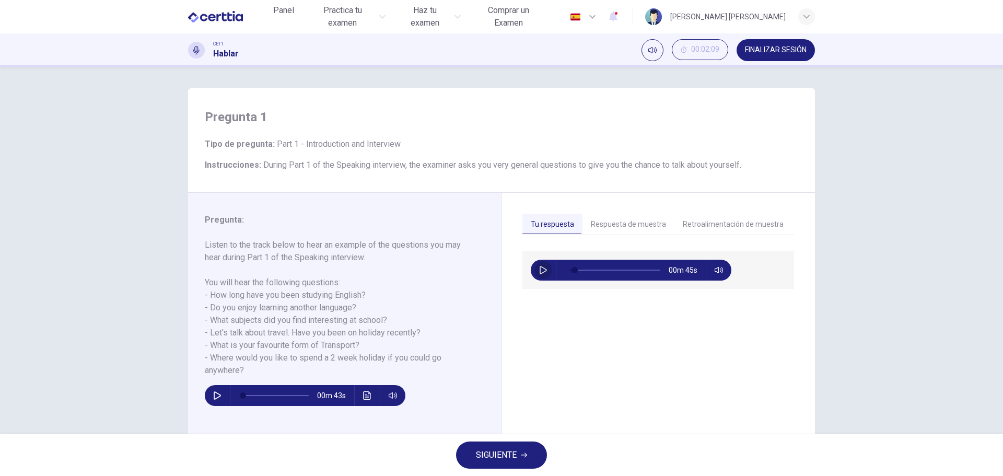
click at [541, 268] on icon "button" at bounding box center [542, 270] width 7 height 8
type input "*"
click at [733, 222] on button "Retroalimentación de muestra" at bounding box center [732, 225] width 117 height 22
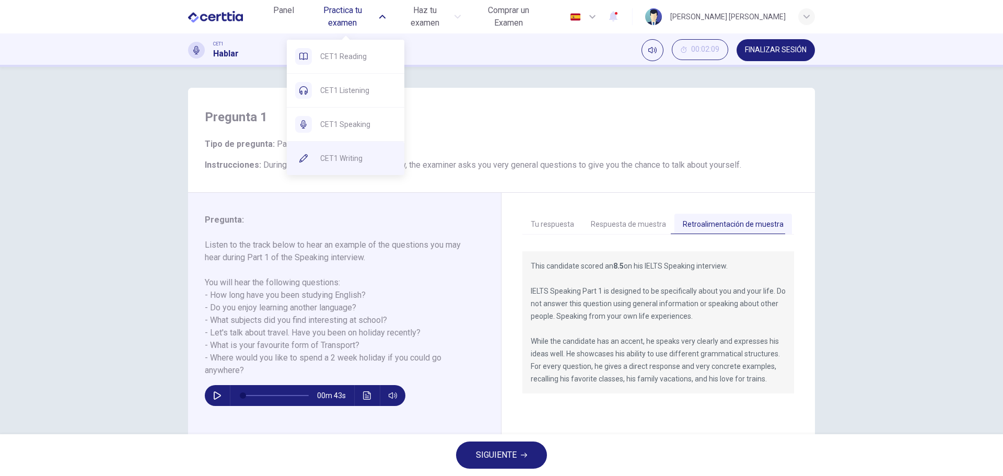
click at [352, 153] on span "CET1 Writing" at bounding box center [358, 158] width 76 height 13
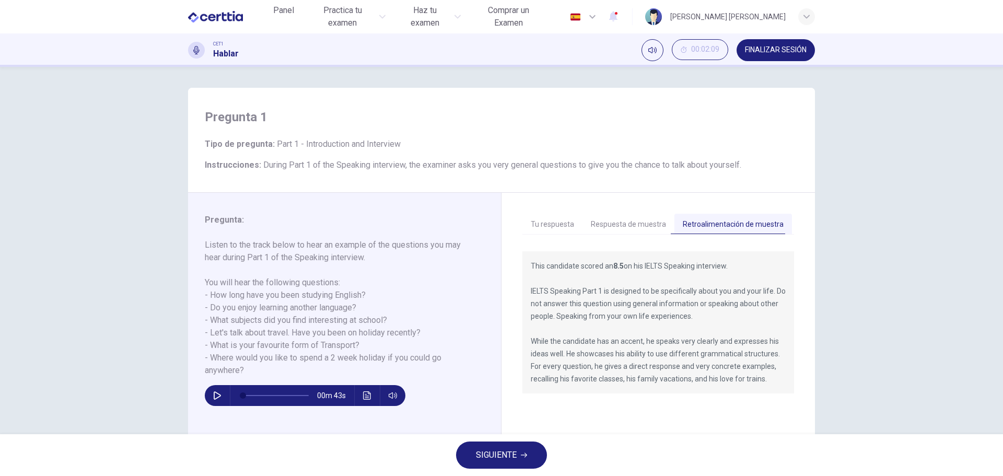
click at [502, 450] on span "SIGUIENTE" at bounding box center [496, 455] width 41 height 15
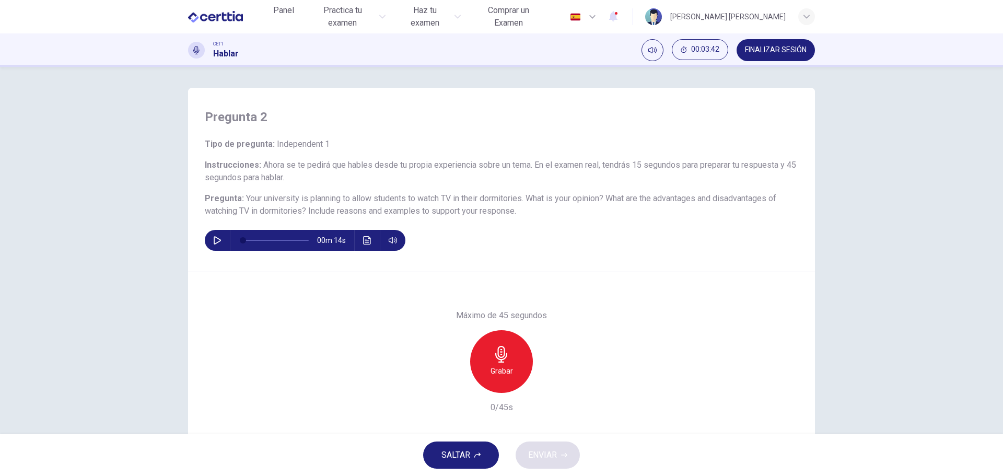
click at [217, 238] on icon "button" at bounding box center [217, 240] width 8 height 8
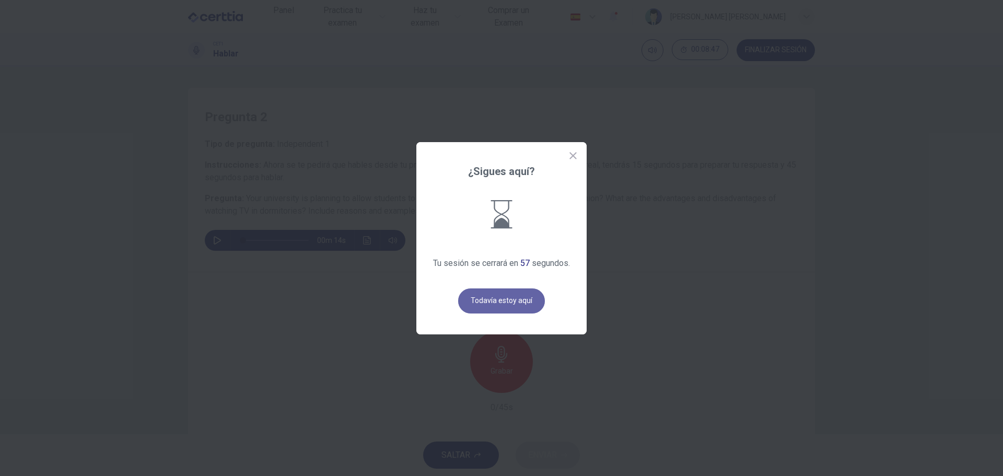
click at [502, 303] on button "Todavía estoy aquí" at bounding box center [501, 300] width 87 height 25
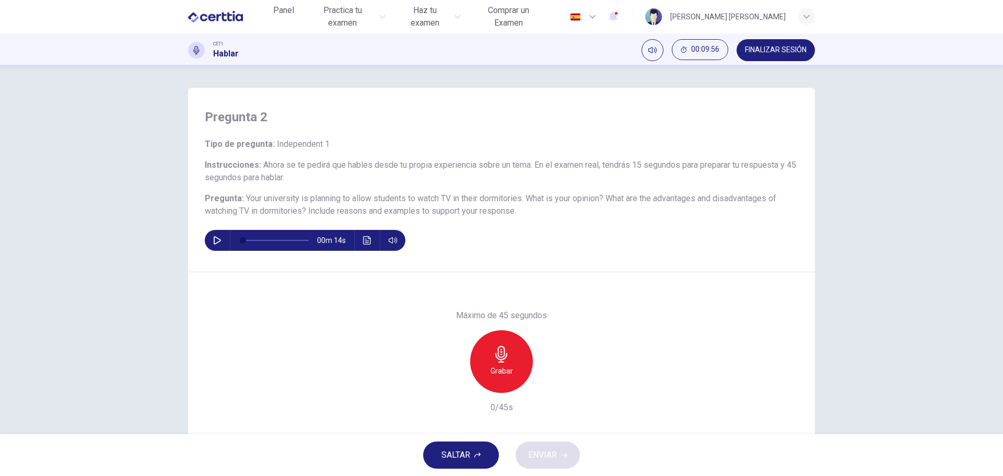
scroll to position [38, 0]
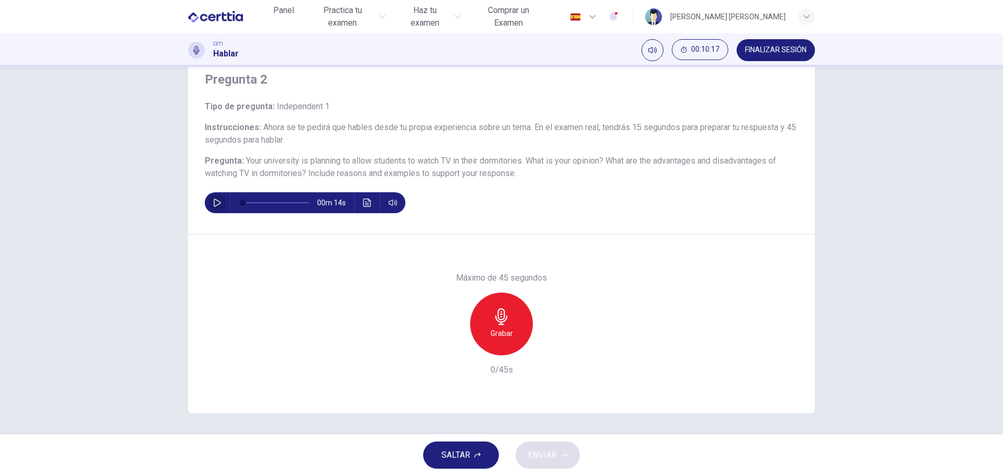
click at [216, 201] on icon "button" at bounding box center [217, 202] width 7 height 8
type input "*"
click at [497, 324] on icon "button" at bounding box center [501, 316] width 12 height 17
click at [501, 323] on icon "button" at bounding box center [501, 316] width 17 height 17
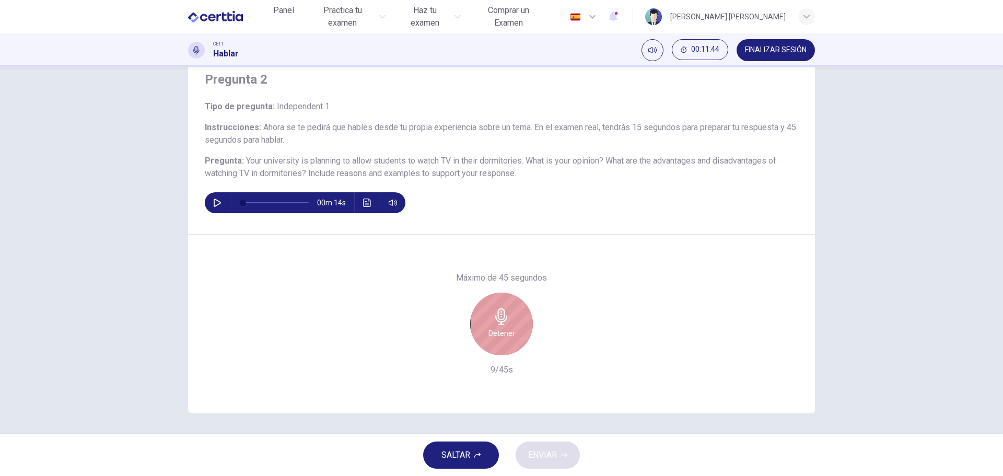
click at [498, 320] on icon "button" at bounding box center [501, 316] width 12 height 17
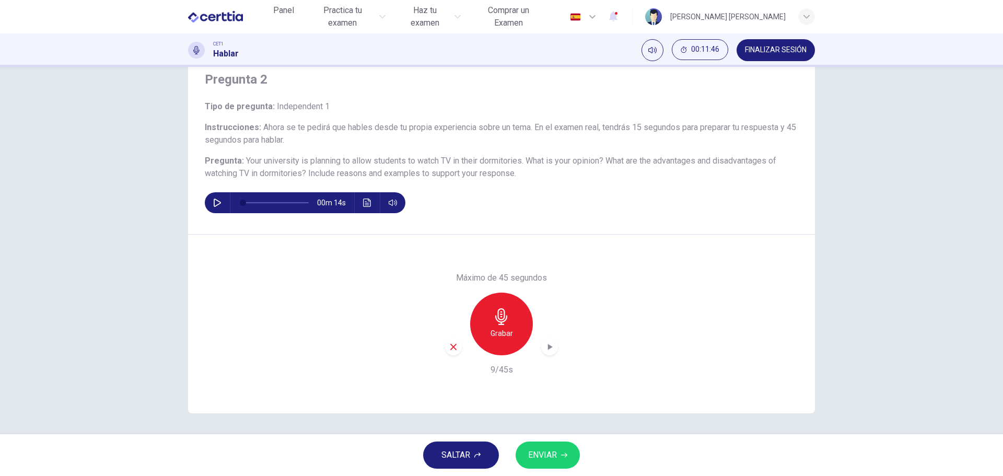
click at [550, 453] on span "ENVIAR" at bounding box center [542, 455] width 29 height 15
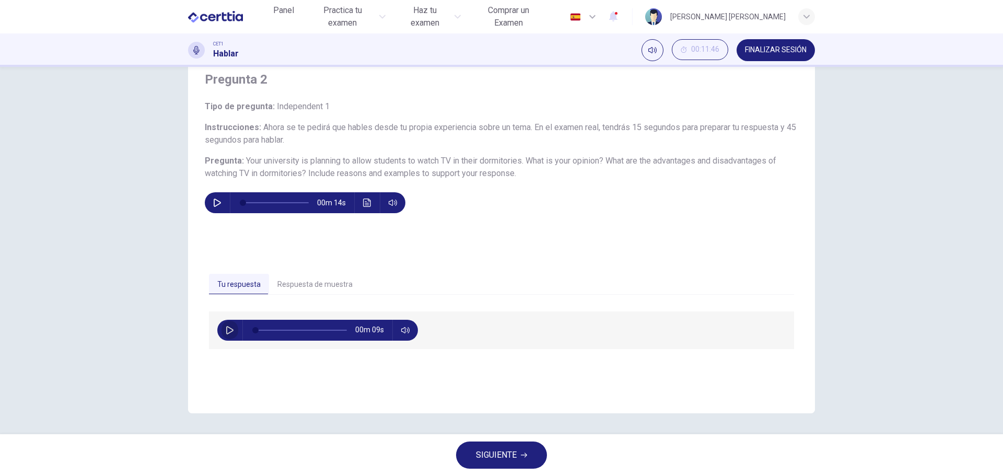
click at [228, 328] on icon "button" at bounding box center [230, 330] width 8 height 8
type input "*"
click at [315, 285] on button "Respuesta de muestra" at bounding box center [315, 285] width 92 height 22
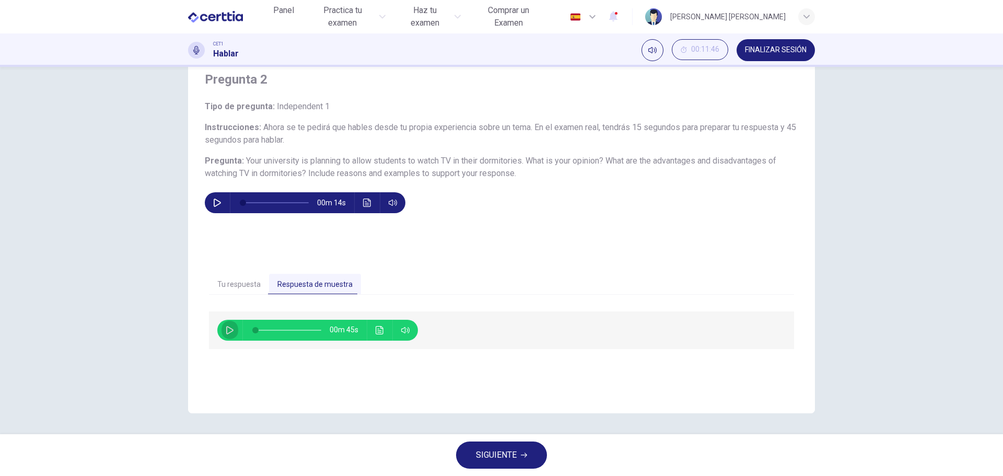
click at [222, 331] on button "button" at bounding box center [229, 330] width 17 height 21
type input "*"
click at [498, 454] on span "SIGUIENTE" at bounding box center [496, 455] width 41 height 15
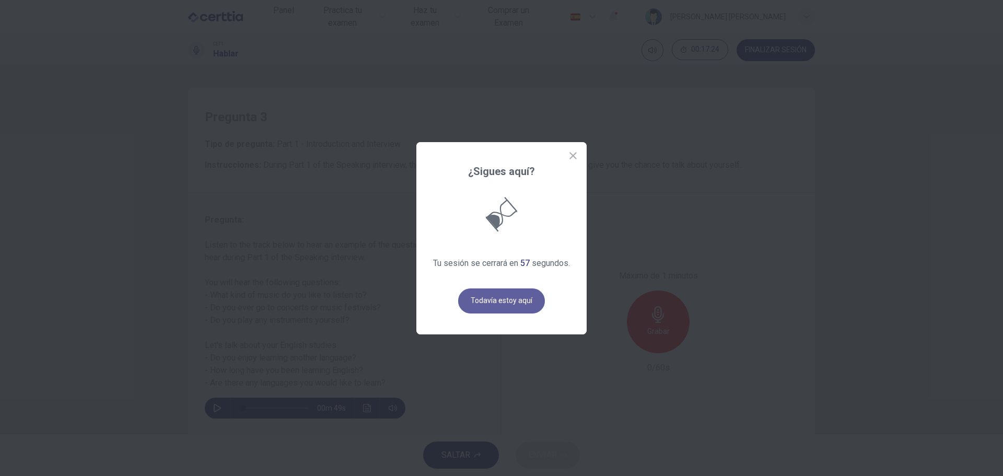
click at [510, 294] on button "Todavía estoy aquí" at bounding box center [501, 300] width 87 height 25
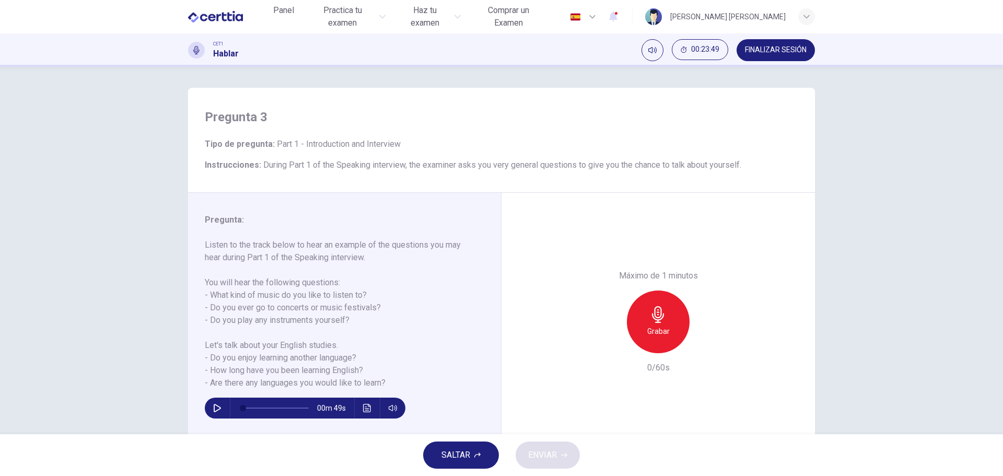
scroll to position [38, 0]
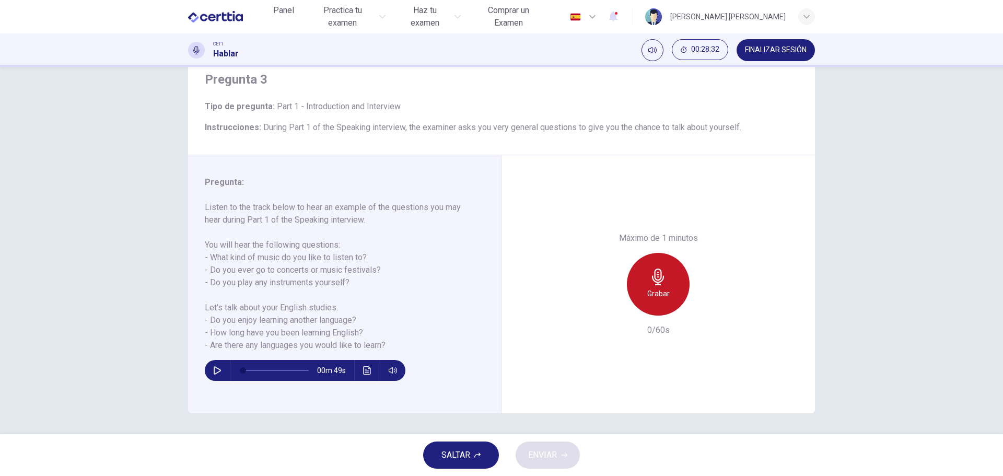
click at [661, 280] on icon "button" at bounding box center [658, 276] width 17 height 17
click at [674, 279] on div "Detener" at bounding box center [658, 284] width 63 height 63
click at [214, 367] on icon "button" at bounding box center [217, 370] width 8 height 8
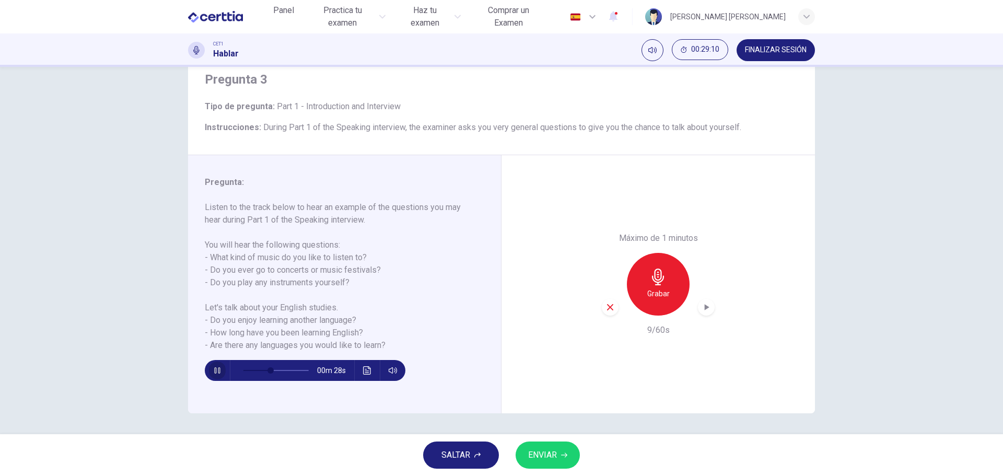
click at [210, 369] on button "button" at bounding box center [217, 370] width 17 height 21
drag, startPoint x: 272, startPoint y: 370, endPoint x: 214, endPoint y: 372, distance: 58.0
click at [214, 372] on div "00m 49s" at bounding box center [305, 370] width 201 height 21
click at [608, 310] on icon "button" at bounding box center [609, 306] width 9 height 9
click at [215, 369] on icon "button" at bounding box center [217, 370] width 8 height 8
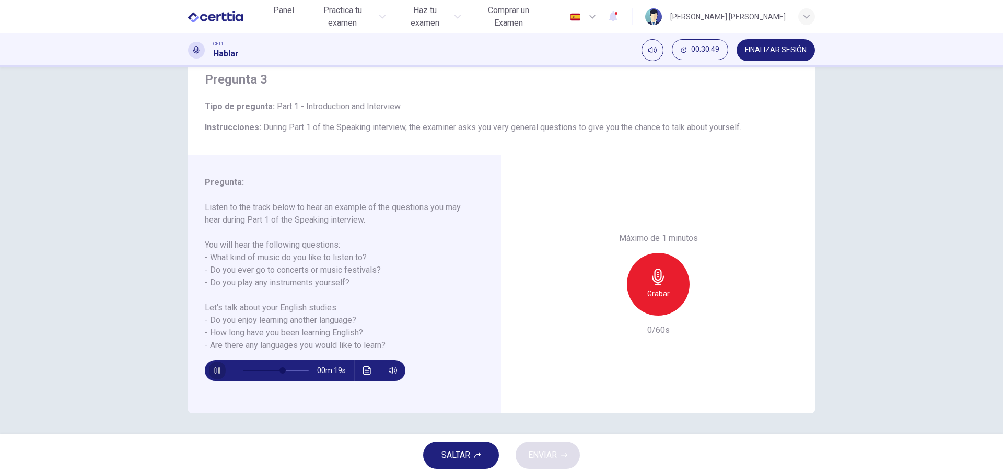
click at [215, 368] on icon "button" at bounding box center [217, 370] width 8 height 8
drag, startPoint x: 269, startPoint y: 370, endPoint x: 216, endPoint y: 368, distance: 53.8
click at [216, 368] on div "00m 49s" at bounding box center [305, 370] width 201 height 21
click at [214, 367] on icon "button" at bounding box center [217, 370] width 7 height 8
click at [216, 374] on icon "button" at bounding box center [217, 370] width 8 height 8
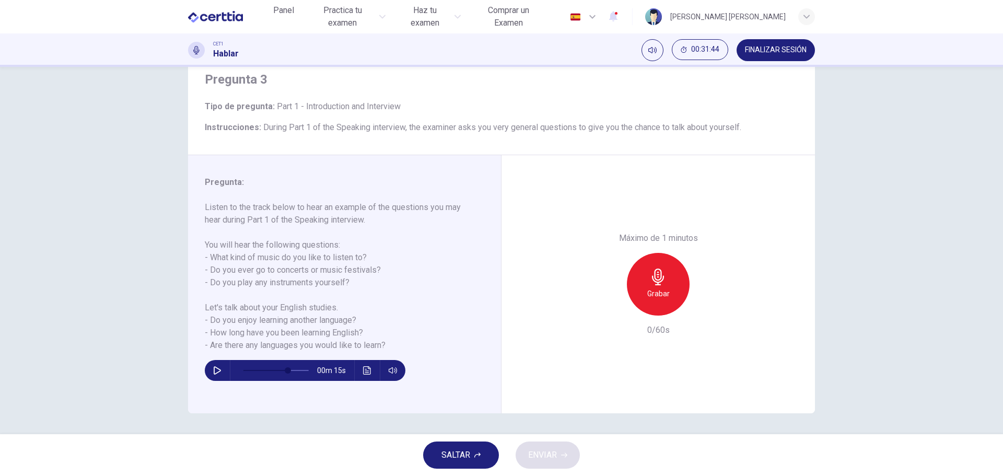
click at [244, 367] on span at bounding box center [276, 370] width 66 height 15
click at [645, 284] on div "Grabar" at bounding box center [658, 284] width 63 height 63
click at [642, 293] on div "Detener" at bounding box center [658, 284] width 63 height 63
click at [655, 284] on icon "button" at bounding box center [658, 276] width 12 height 17
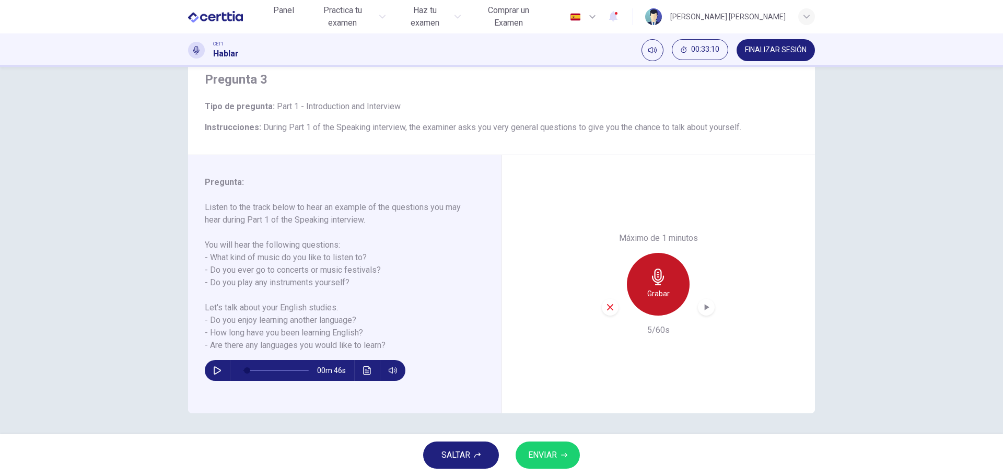
click at [647, 287] on h6 "Grabar" at bounding box center [658, 293] width 22 height 13
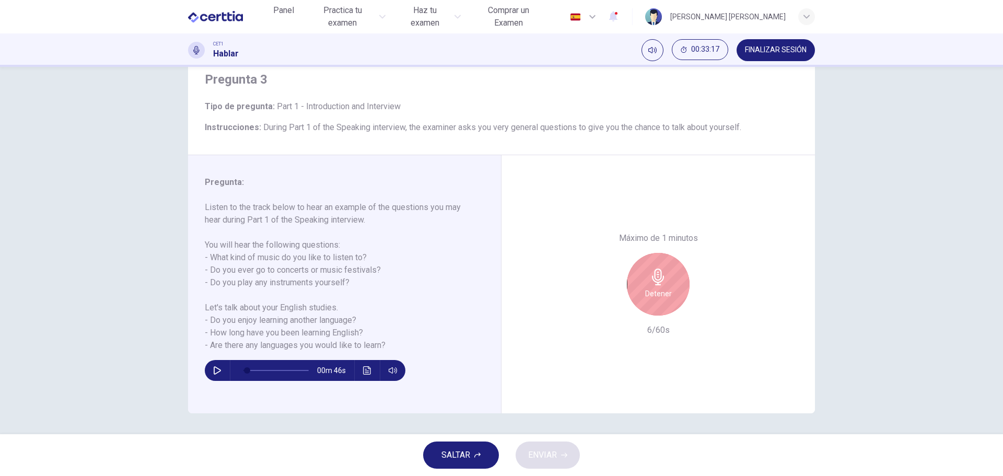
click at [646, 286] on div "Detener" at bounding box center [658, 284] width 63 height 63
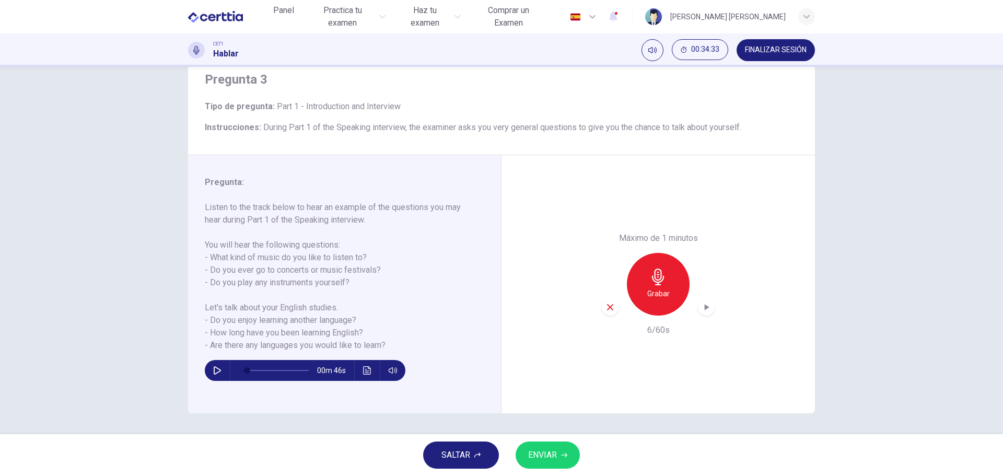
click at [647, 287] on div "Grabar" at bounding box center [658, 284] width 63 height 63
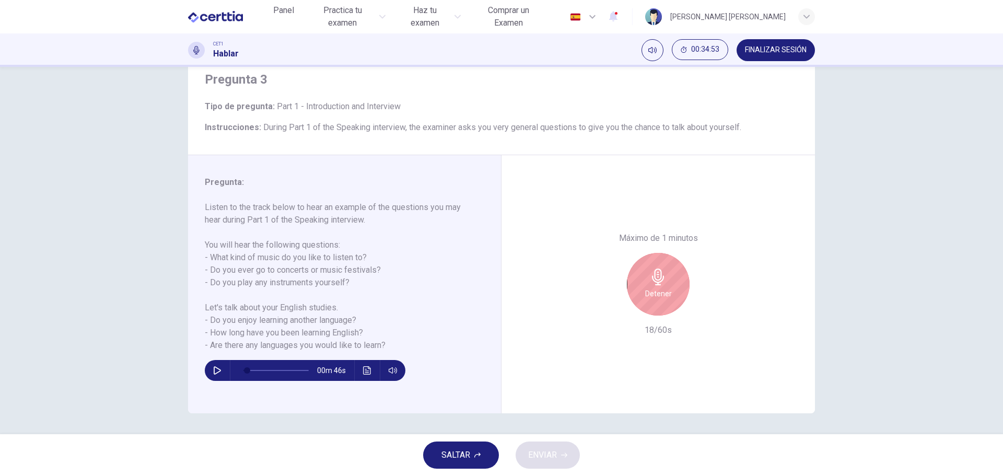
click at [647, 289] on h6 "Detener" at bounding box center [658, 293] width 27 height 13
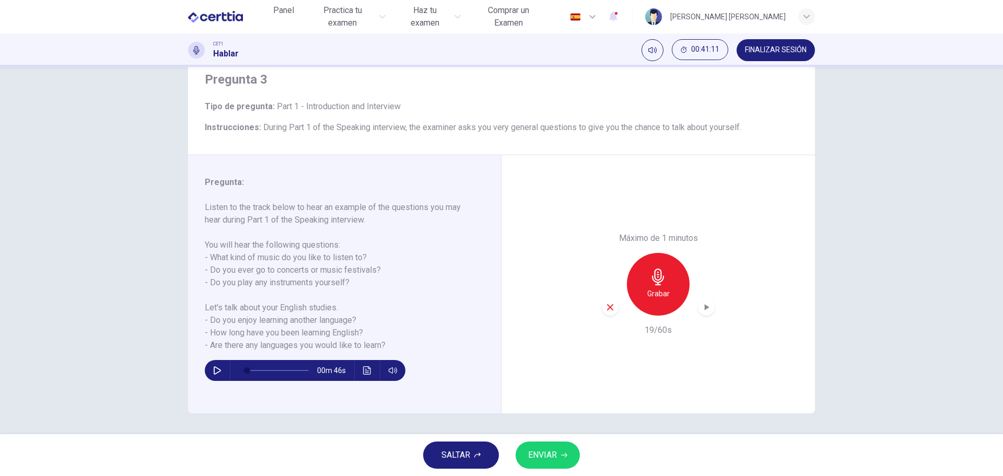
click at [608, 308] on icon "button" at bounding box center [610, 307] width 6 height 6
click at [651, 286] on div "Grabar" at bounding box center [658, 284] width 63 height 63
click at [543, 454] on span "ENVIAR" at bounding box center [542, 455] width 29 height 15
type input "*"
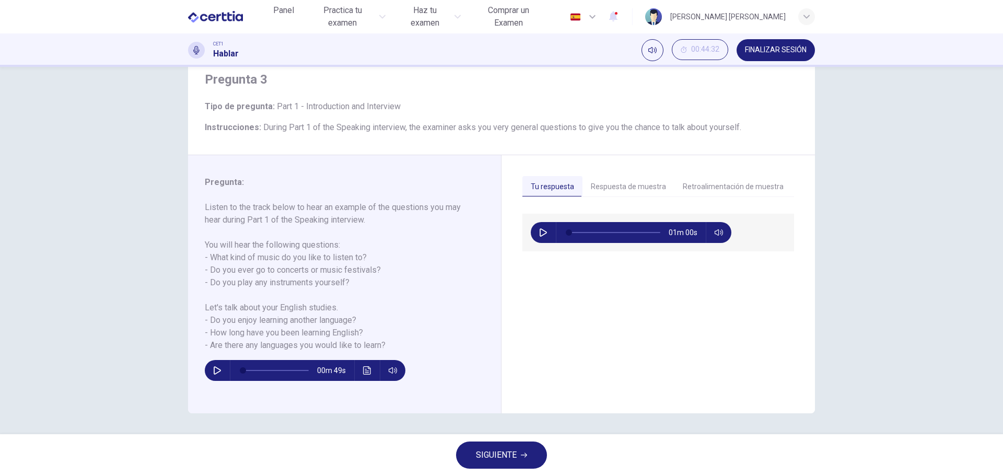
click at [540, 233] on icon "button" at bounding box center [543, 232] width 8 height 8
type input "*"
click at [697, 184] on button "Retroalimentación de muestra" at bounding box center [732, 187] width 117 height 22
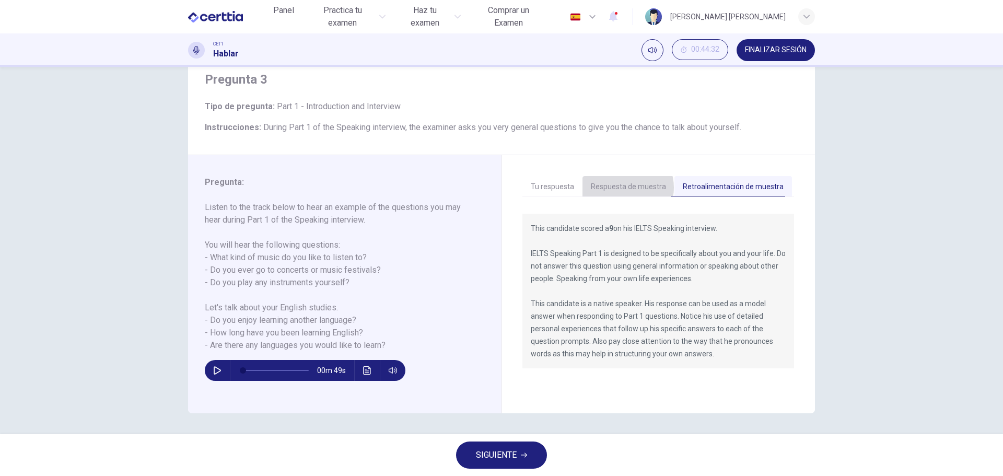
click at [620, 187] on button "Respuesta de muestra" at bounding box center [628, 187] width 92 height 22
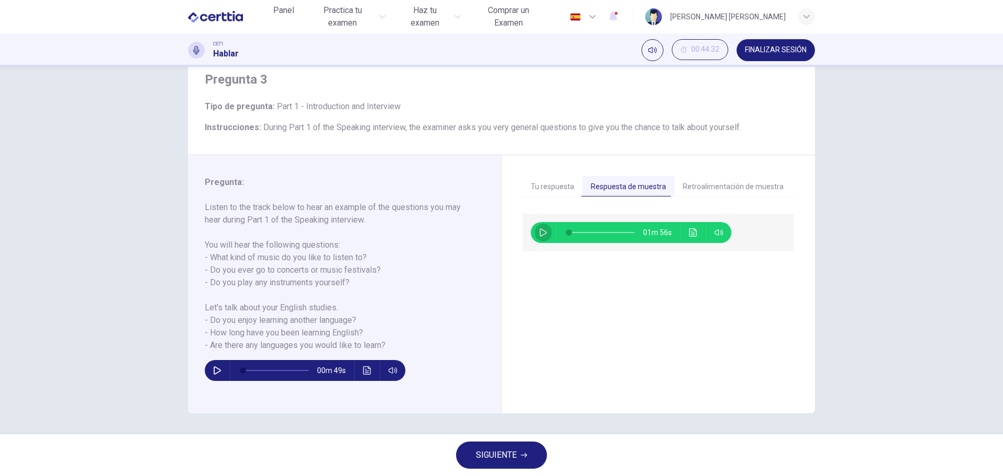
click at [542, 230] on icon "button" at bounding box center [543, 232] width 8 height 8
type input "*"
click at [719, 187] on button "Retroalimentación de muestra" at bounding box center [732, 187] width 117 height 22
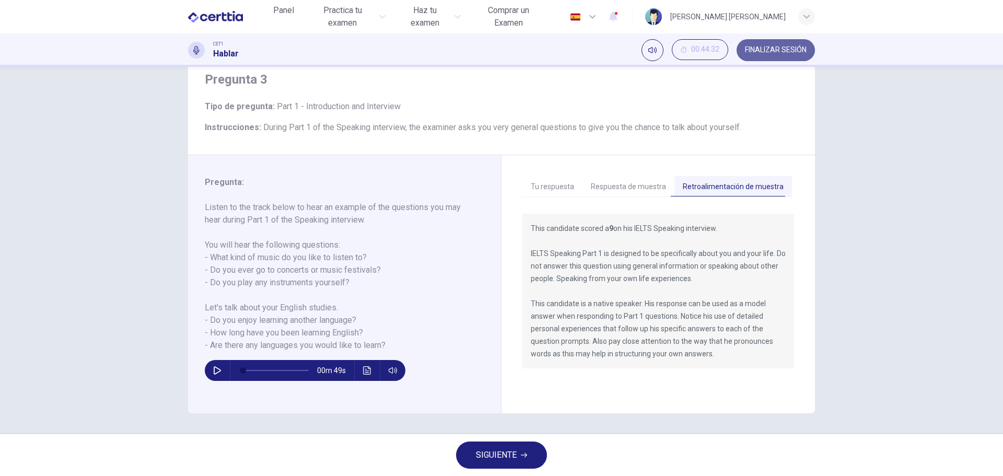
click at [752, 51] on span "FINALIZAR SESIÓN" at bounding box center [776, 50] width 62 height 8
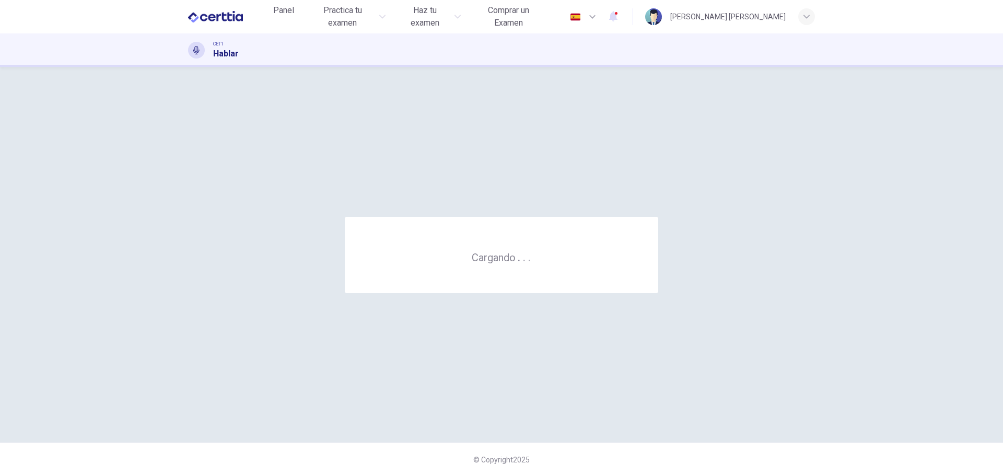
scroll to position [0, 0]
